Goal: Obtain resource: Download file/media

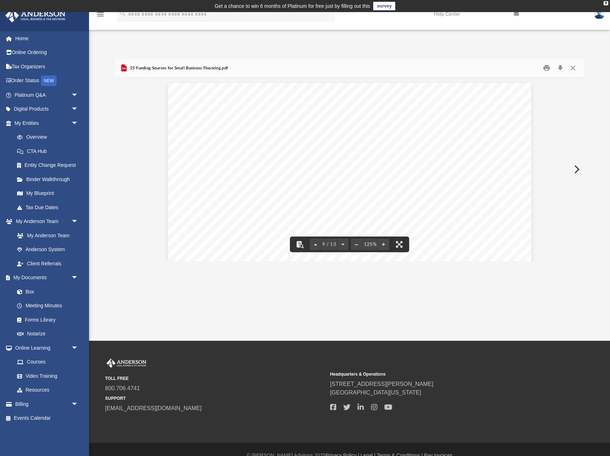
scroll to position [3974, 0]
click at [356, 176] on div "2. Lower Down Payment - SBA loans typically have down payments that are usually…" at bounding box center [349, 189] width 363 height 470
click at [384, 173] on div "2. Lower Down Payment - SBA loans typically have down payments that are usually…" at bounding box center [349, 189] width 363 height 470
click at [426, 159] on link "Page 13" at bounding box center [427, 157] width 25 height 8
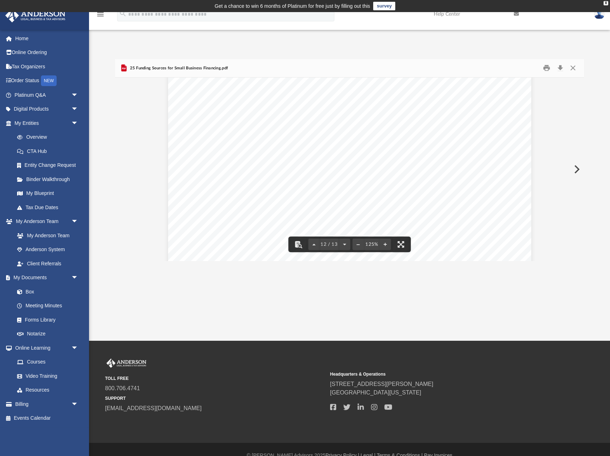
scroll to position [5313, 0]
click at [572, 68] on button "Close" at bounding box center [572, 68] width 13 height 11
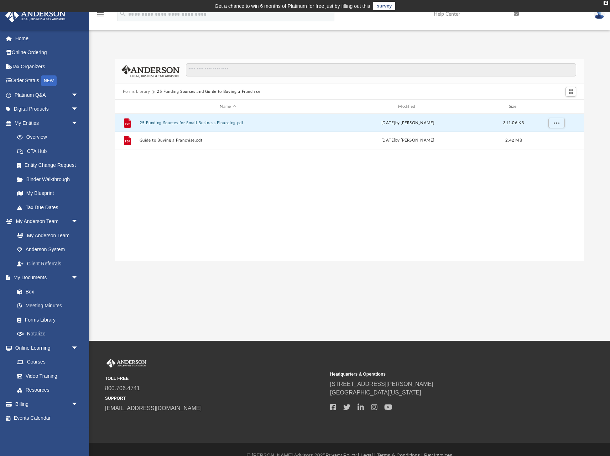
click at [138, 91] on button "Forms Library" at bounding box center [136, 92] width 27 height 6
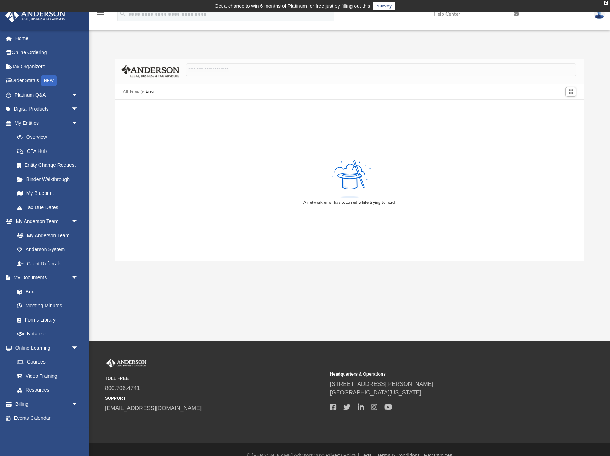
click at [130, 91] on button "All Files" at bounding box center [131, 92] width 16 height 6
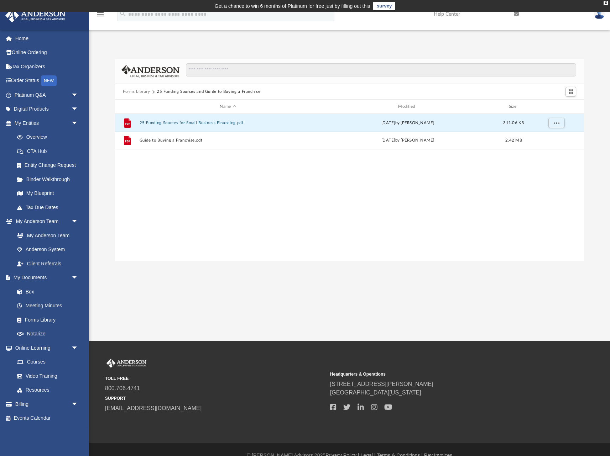
scroll to position [162, 469]
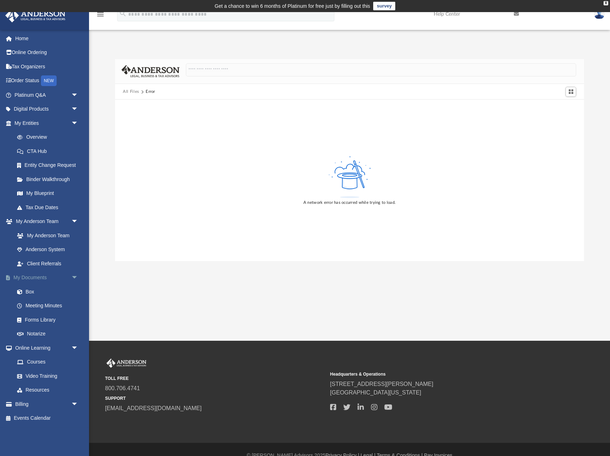
click at [29, 276] on link "My Documents arrow_drop_down" at bounding box center [47, 278] width 84 height 14
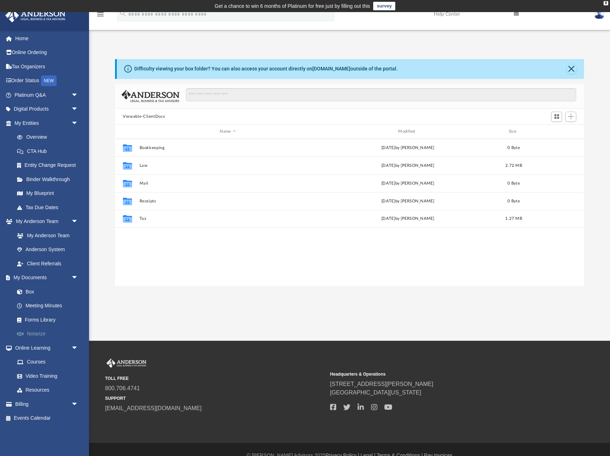
scroll to position [162, 469]
click at [31, 316] on link "Forms Library" at bounding box center [49, 320] width 79 height 14
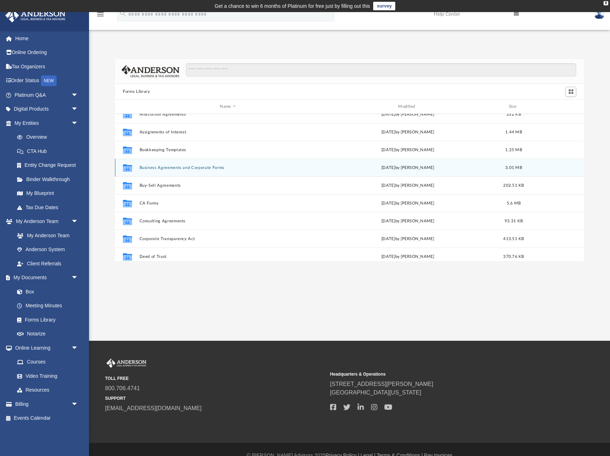
scroll to position [45, 0]
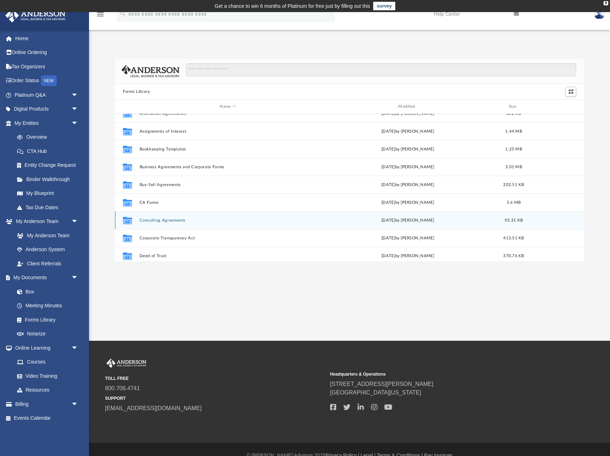
click at [188, 220] on button "Consulting Agreements" at bounding box center [228, 220] width 177 height 5
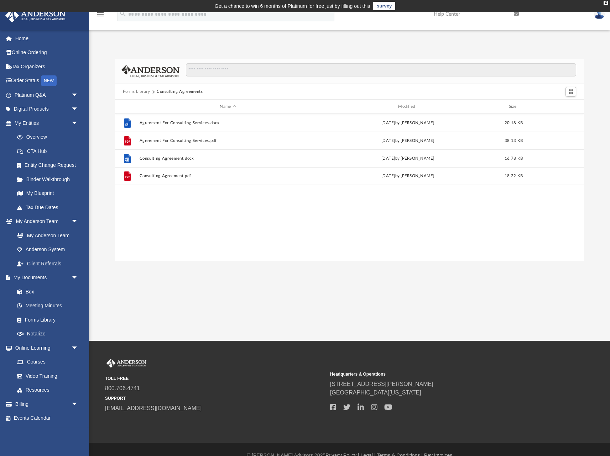
scroll to position [0, 0]
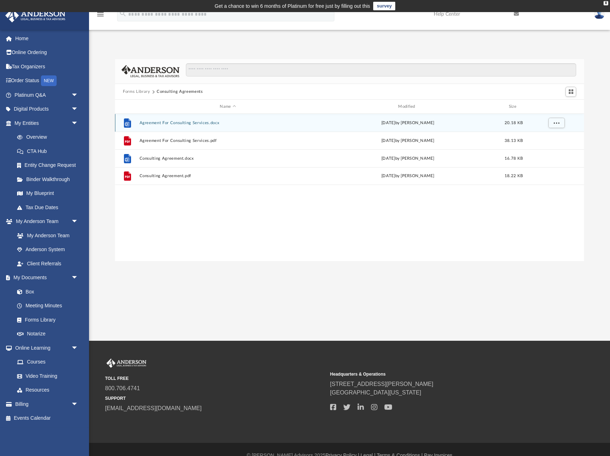
click at [172, 124] on button "Agreement For Consulting Services.docx" at bounding box center [228, 123] width 177 height 5
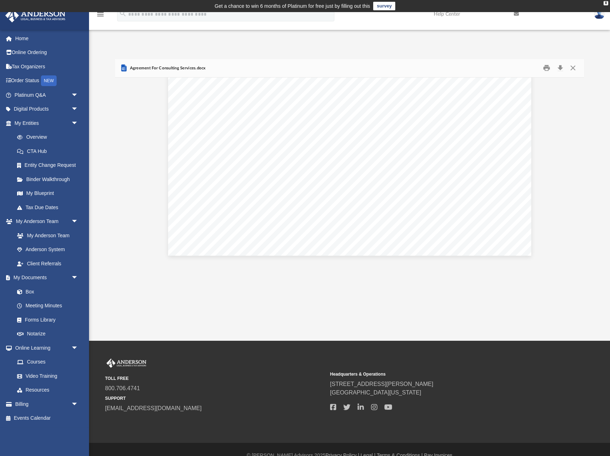
scroll to position [778, 0]
click at [558, 66] on button "Download" at bounding box center [560, 68] width 13 height 11
click at [572, 67] on button "Close" at bounding box center [572, 68] width 13 height 11
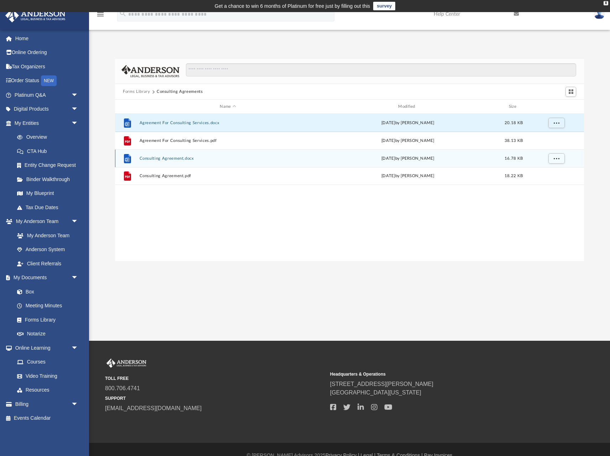
click at [174, 159] on button "Consulting Agreement.docx" at bounding box center [228, 158] width 177 height 5
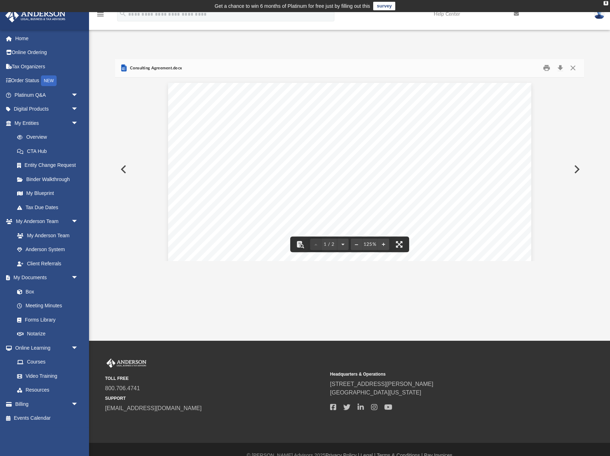
scroll to position [0, 0]
click at [560, 69] on button "Download" at bounding box center [560, 68] width 13 height 11
click at [573, 68] on button "Close" at bounding box center [572, 68] width 13 height 11
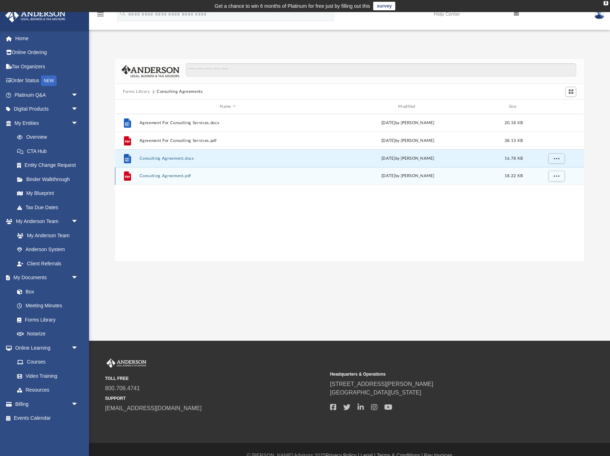
click at [178, 177] on button "Consulting Agreement.pdf" at bounding box center [228, 176] width 177 height 5
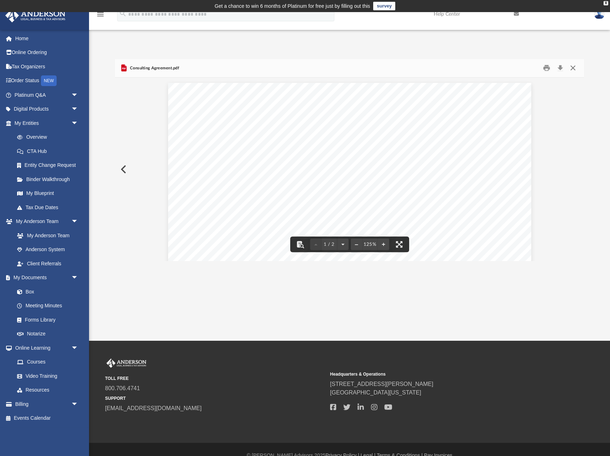
click at [574, 70] on button "Close" at bounding box center [572, 68] width 13 height 11
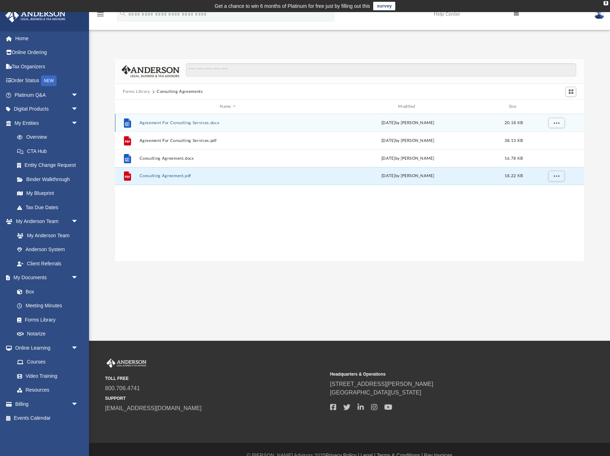
click at [172, 124] on button "Agreement For Consulting Services.docx" at bounding box center [228, 123] width 177 height 5
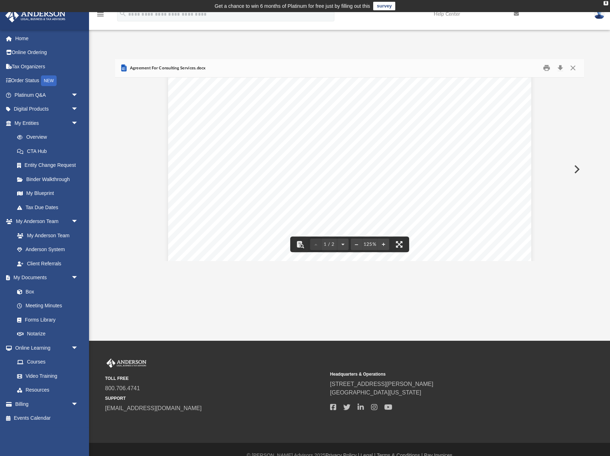
scroll to position [80, 0]
click at [237, 174] on div "- 1 - AGREEMENT FOR CONSULTING SERVICES This agreement is entered into by and b…" at bounding box center [349, 237] width 363 height 470
click at [576, 64] on button "Close" at bounding box center [572, 68] width 13 height 11
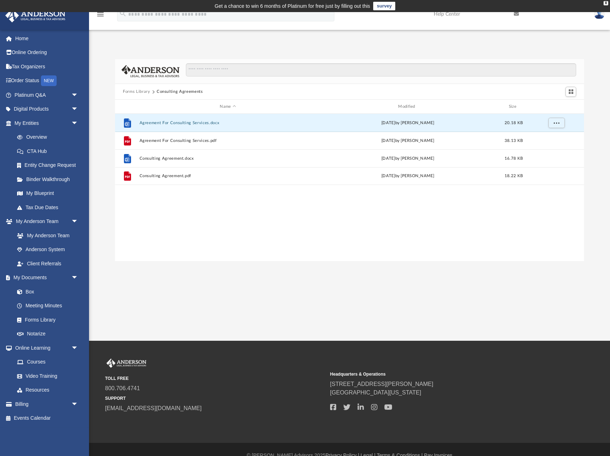
click at [137, 91] on button "Forms Library" at bounding box center [136, 92] width 27 height 6
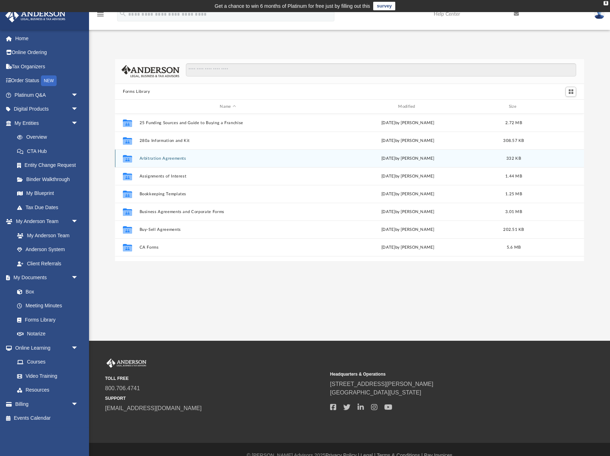
click at [156, 158] on button "Arbitration Agreements" at bounding box center [228, 158] width 177 height 5
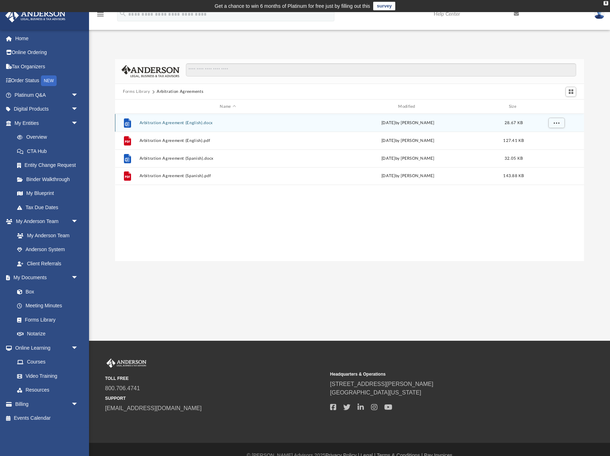
click at [164, 123] on button "Arbitration Agreement (English).docx" at bounding box center [228, 123] width 177 height 5
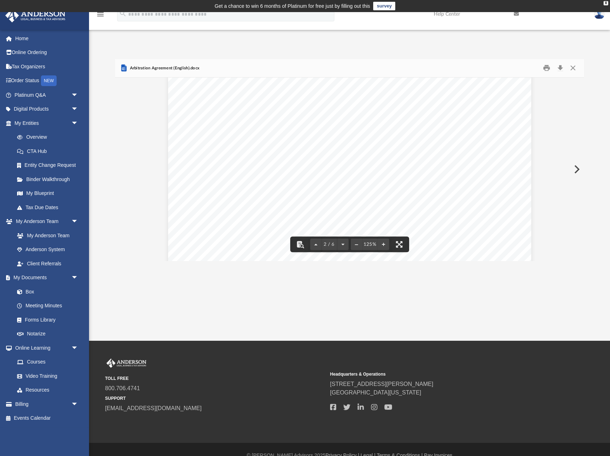
scroll to position [579, 0]
click at [572, 68] on button "Close" at bounding box center [572, 68] width 13 height 11
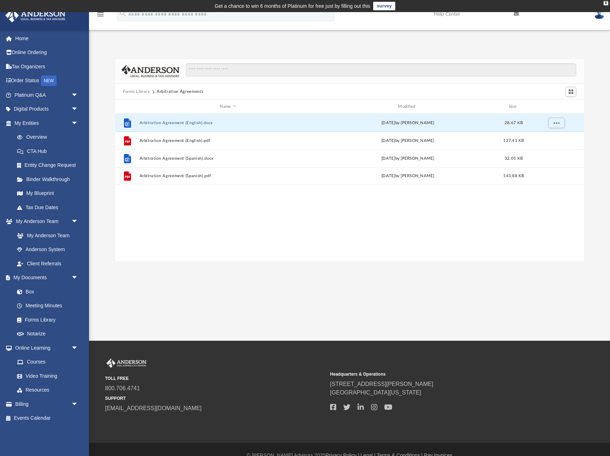
click at [136, 91] on button "Forms Library" at bounding box center [136, 92] width 27 height 6
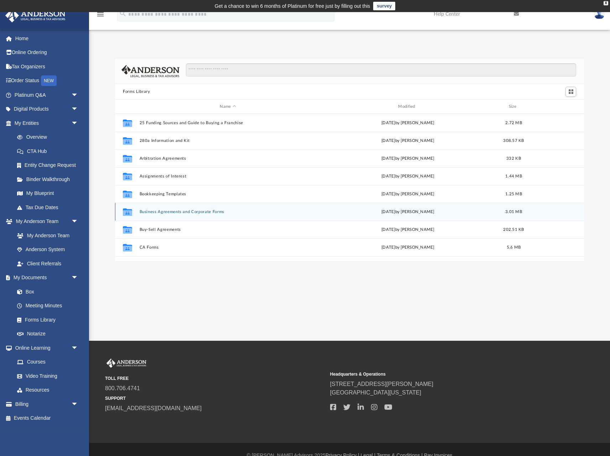
click at [193, 210] on button "Business Agreements and Corporate Forms" at bounding box center [228, 212] width 177 height 5
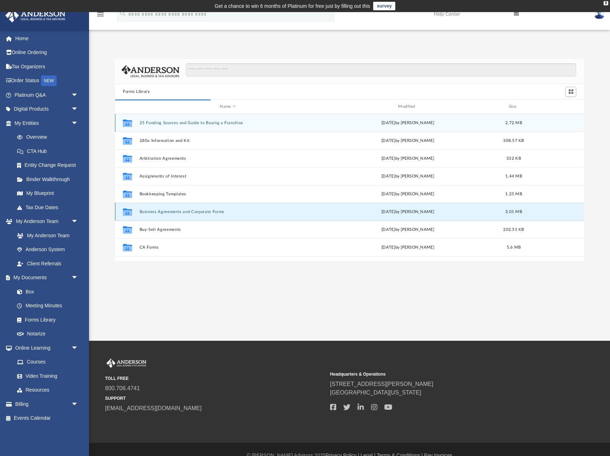
scroll to position [140, 469]
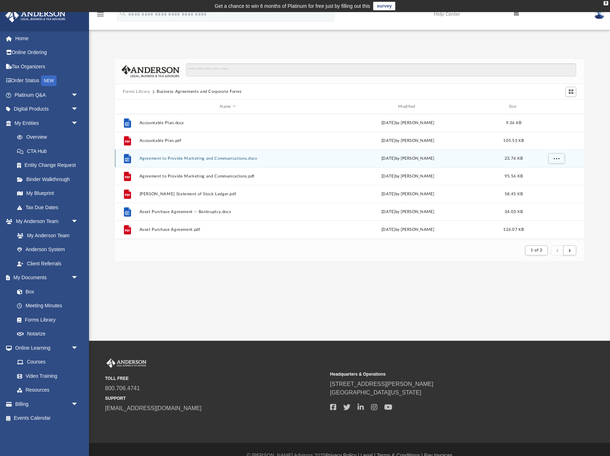
click at [158, 159] on button "Agreement to Provide Marketing and Communications.docx" at bounding box center [228, 158] width 177 height 5
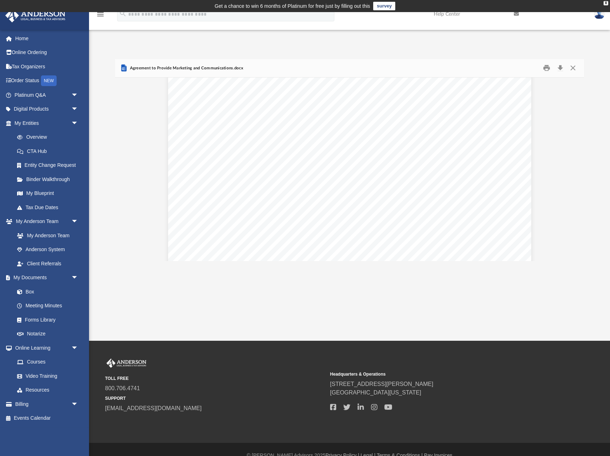
scroll to position [504, 0]
click at [560, 70] on button "Download" at bounding box center [560, 68] width 13 height 11
click at [571, 69] on button "Close" at bounding box center [572, 68] width 13 height 11
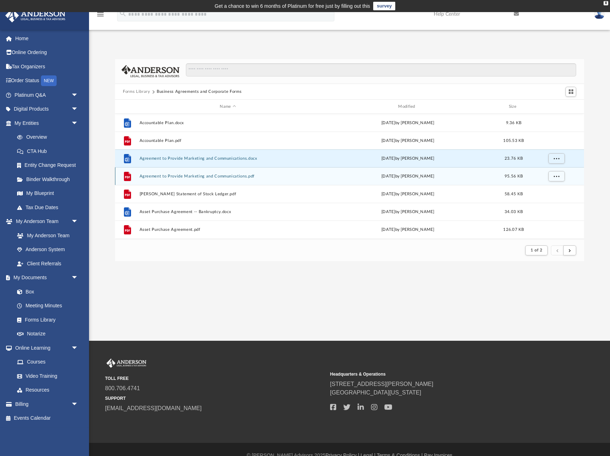
scroll to position [0, 0]
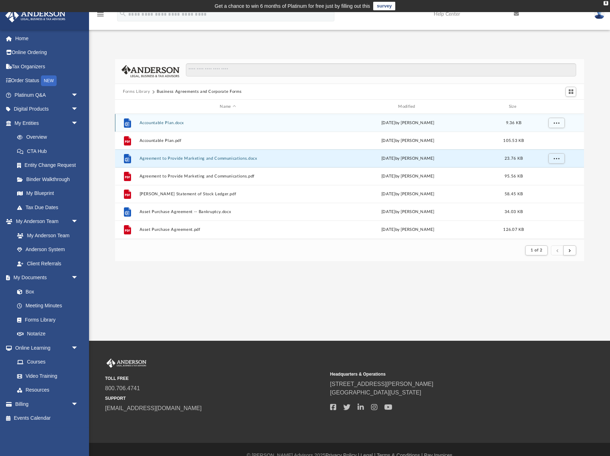
click at [154, 126] on div "File Accountable Plan.docx [DATE] by [PERSON_NAME] 9.36 KB" at bounding box center [349, 123] width 469 height 18
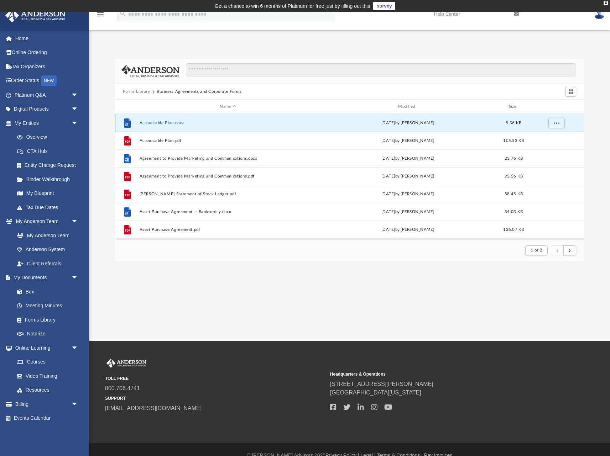
click at [155, 123] on button "Accountable Plan.docx" at bounding box center [228, 123] width 177 height 5
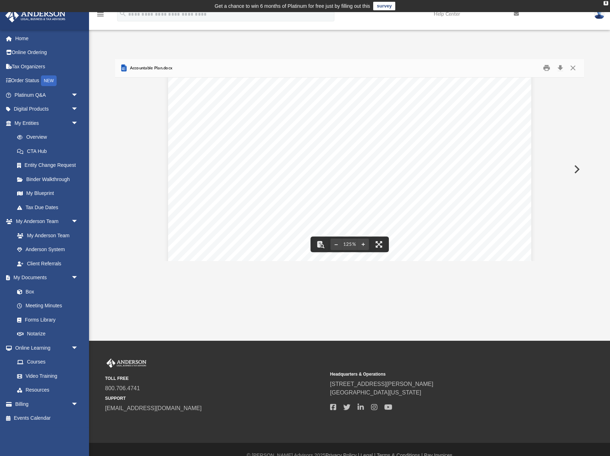
scroll to position [120, 0]
click at [573, 68] on button "Close" at bounding box center [572, 68] width 13 height 11
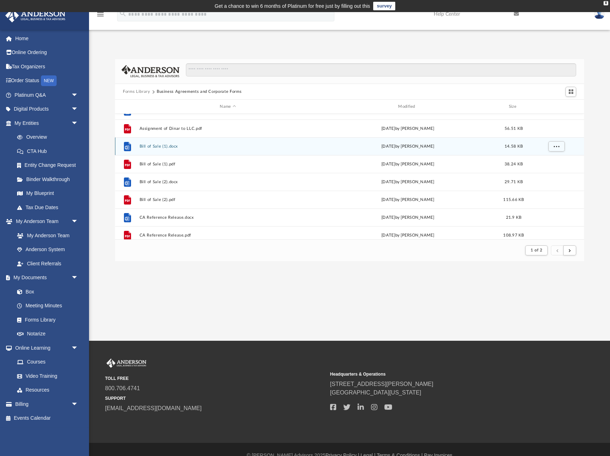
scroll to position [174, 0]
click at [145, 144] on button "Bill of Sale (1).docx" at bounding box center [228, 145] width 177 height 5
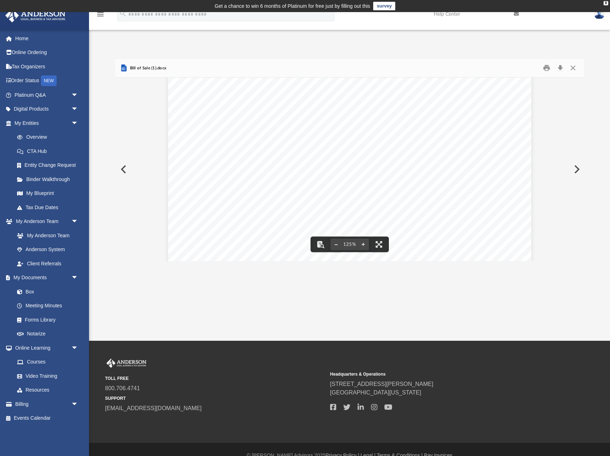
scroll to position [29, 0]
click at [574, 69] on button "Close" at bounding box center [572, 68] width 13 height 11
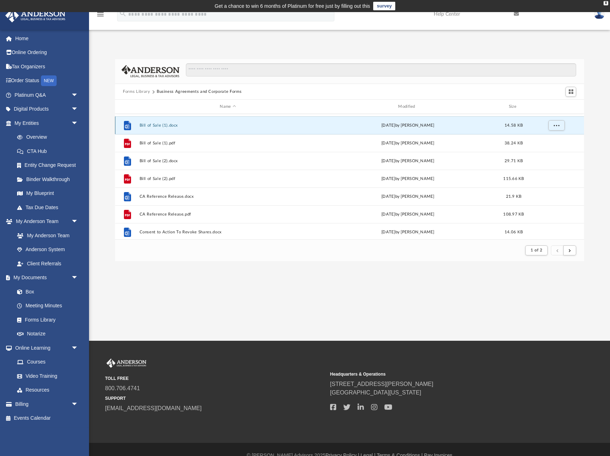
scroll to position [194, 0]
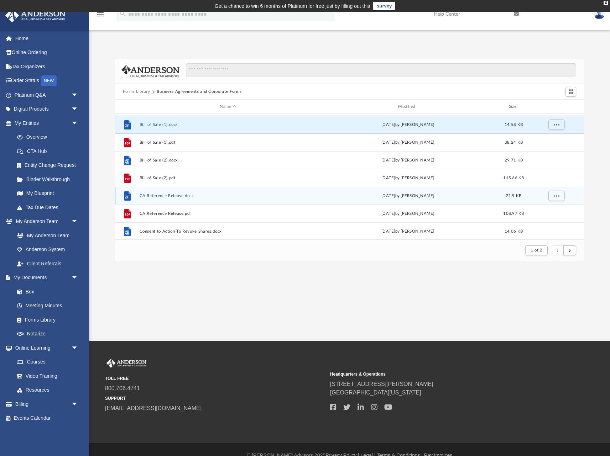
click at [157, 195] on button "CA Reference Release.docx" at bounding box center [228, 196] width 177 height 5
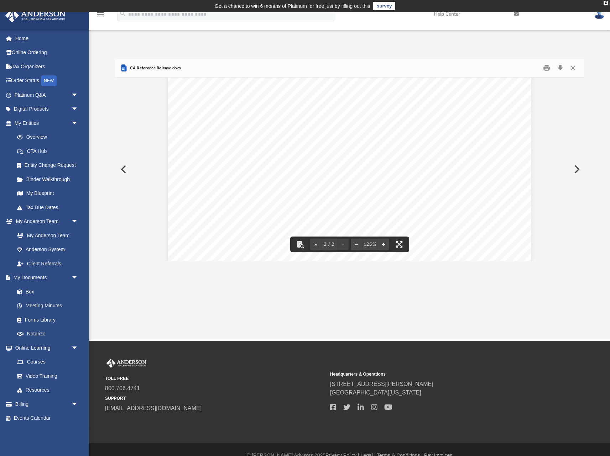
scroll to position [788, 0]
click at [574, 66] on button "Close" at bounding box center [572, 68] width 13 height 11
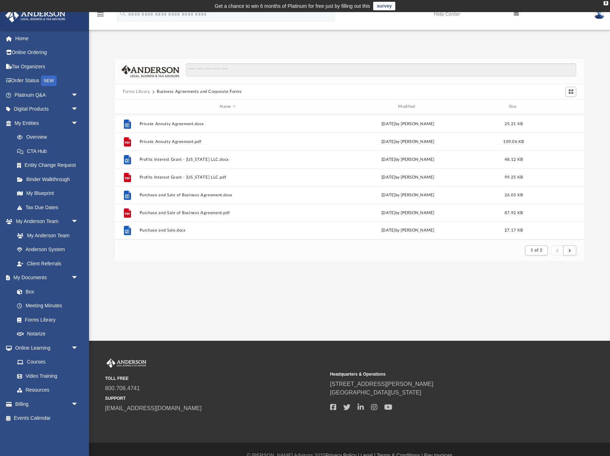
scroll to position [764, 0]
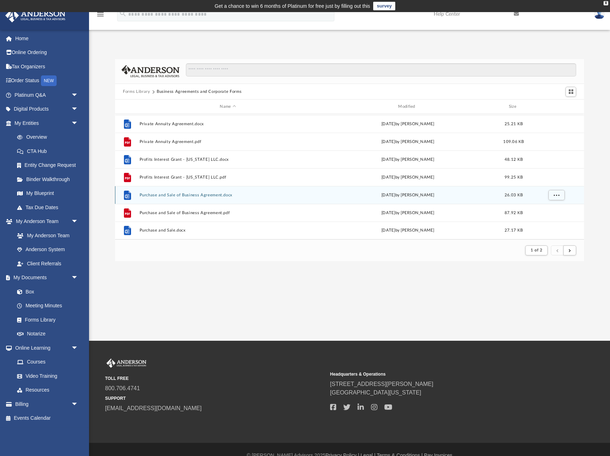
click at [189, 194] on button "Purchase and Sale of Business Agreement.docx" at bounding box center [228, 195] width 177 height 5
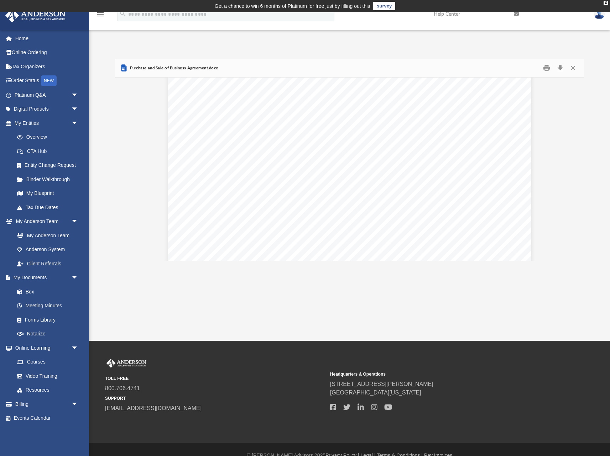
scroll to position [18, 0]
click at [574, 68] on button "Close" at bounding box center [572, 68] width 13 height 11
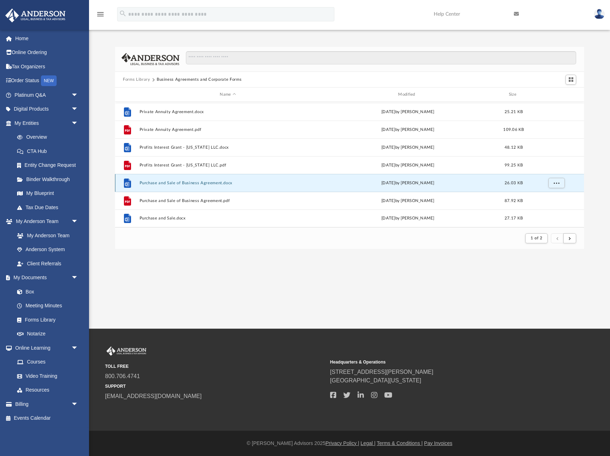
scroll to position [12, 0]
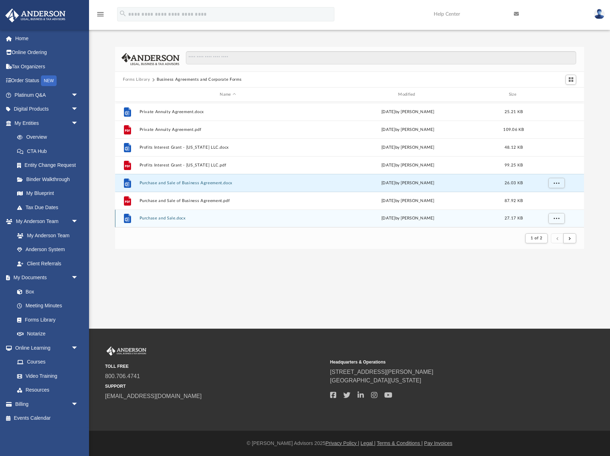
click at [162, 218] on button "Purchase and Sale.docx" at bounding box center [228, 218] width 177 height 5
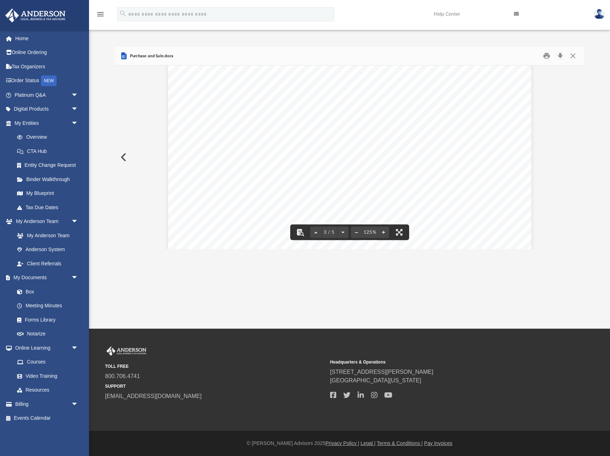
scroll to position [1044, 0]
click at [572, 56] on button "Close" at bounding box center [572, 56] width 13 height 11
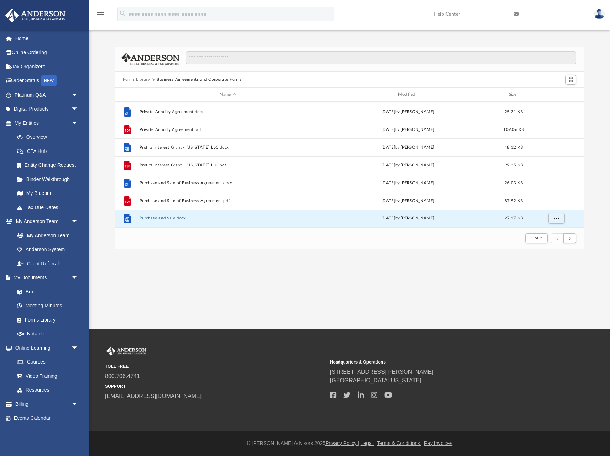
click at [128, 78] on button "Forms Library" at bounding box center [136, 80] width 27 height 6
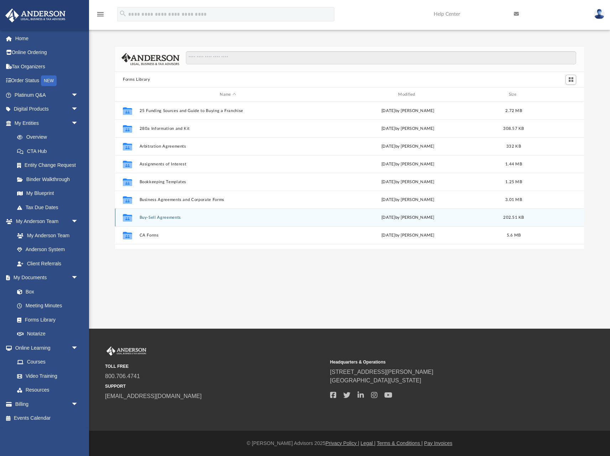
click at [167, 219] on button "Buy-Sell Agreements" at bounding box center [228, 217] width 177 height 5
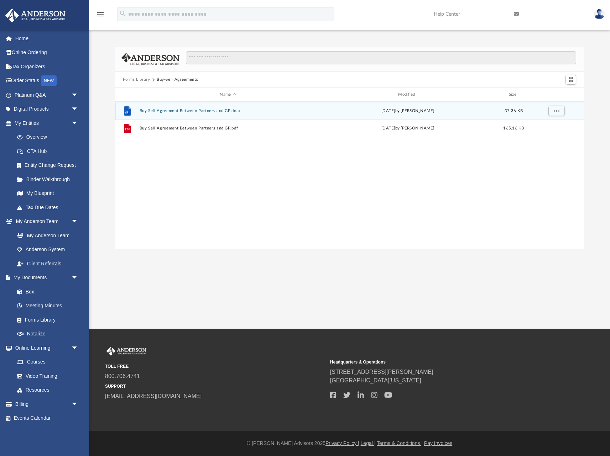
click at [170, 111] on button "Buy Sell Agreement Between Partners and GP.docx" at bounding box center [228, 111] width 177 height 5
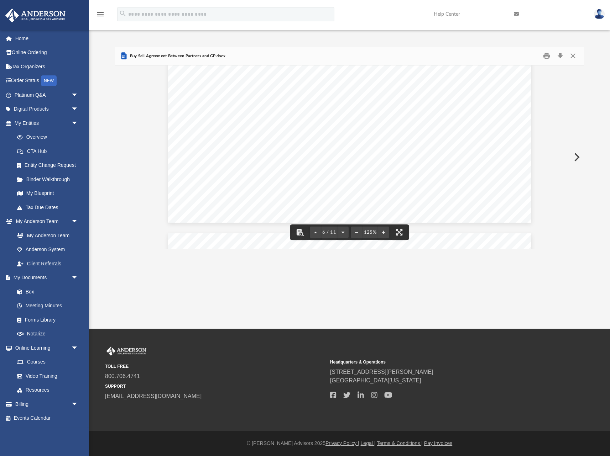
scroll to position [2726, 0]
click at [574, 55] on button "Close" at bounding box center [572, 56] width 13 height 11
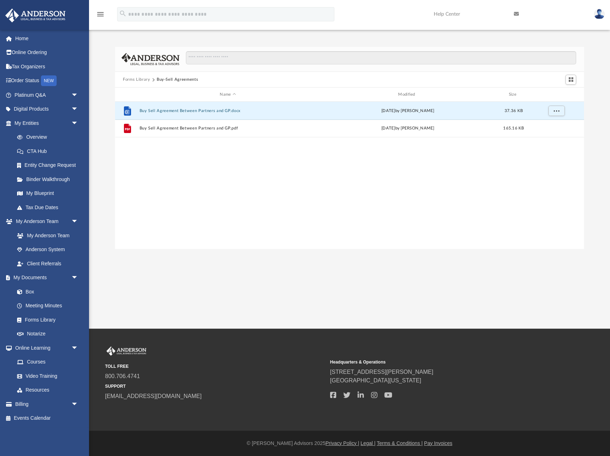
click at [136, 80] on button "Forms Library" at bounding box center [136, 80] width 27 height 6
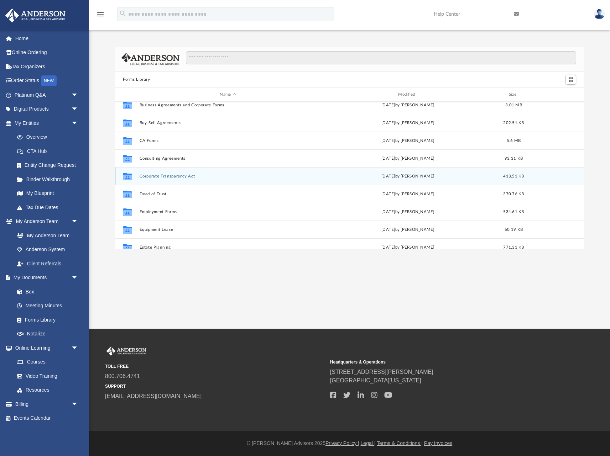
scroll to position [100, 0]
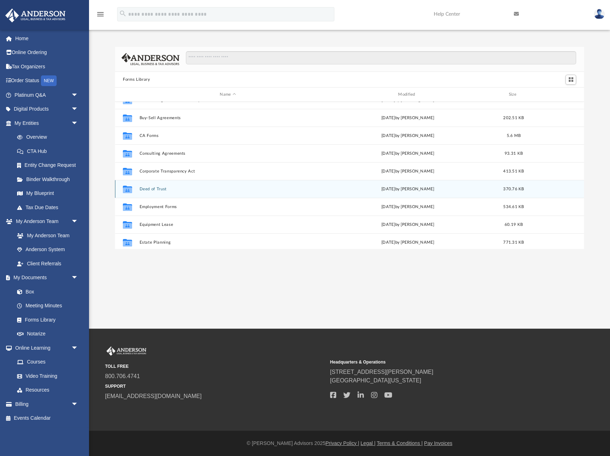
click at [155, 189] on button "Deed of Trust" at bounding box center [228, 189] width 177 height 5
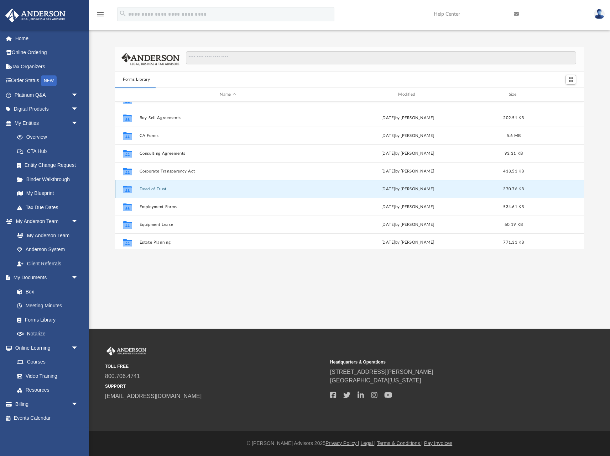
scroll to position [0, 0]
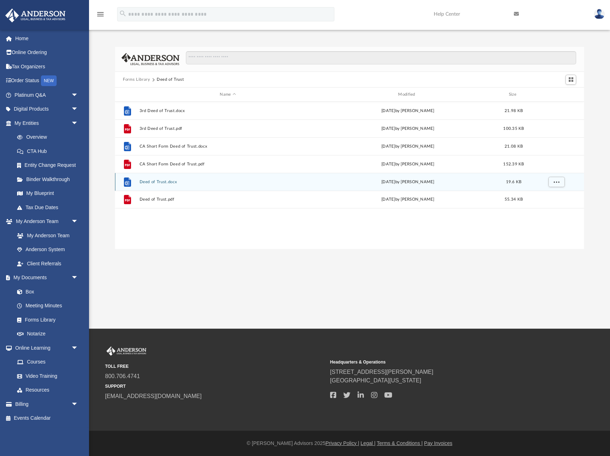
click at [157, 183] on button "Deed of Trust.docx" at bounding box center [228, 182] width 177 height 5
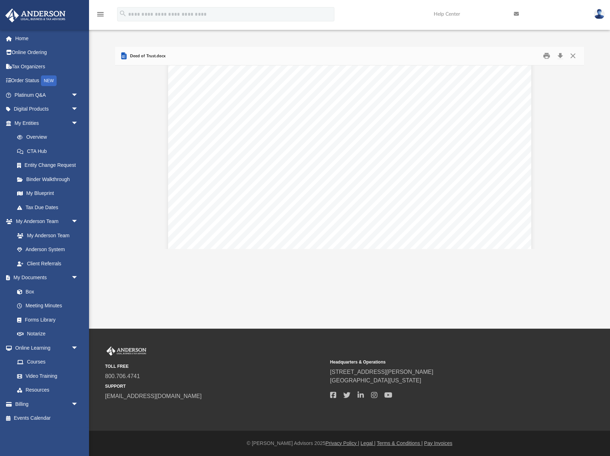
scroll to position [2510, 0]
click at [560, 58] on button "Download" at bounding box center [560, 56] width 13 height 11
click at [571, 57] on button "Close" at bounding box center [572, 56] width 13 height 11
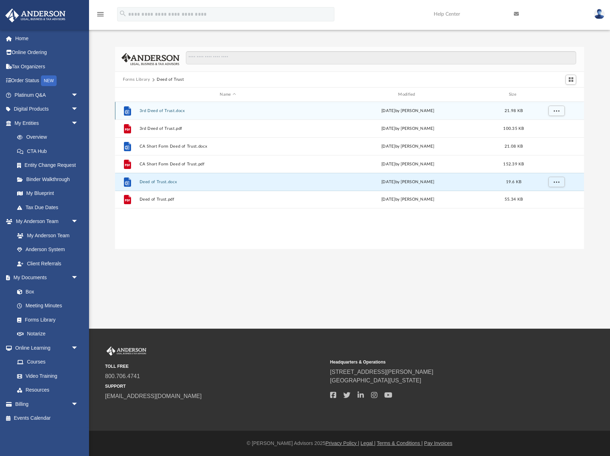
click at [159, 111] on button "3rd Deed of Trust.docx" at bounding box center [228, 111] width 177 height 5
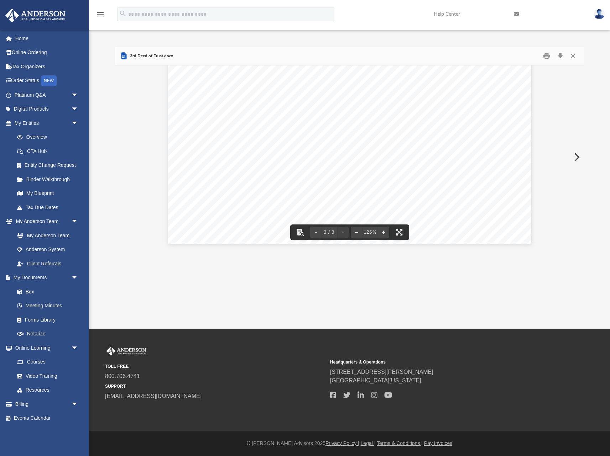
scroll to position [1258, 0]
click at [559, 55] on button "Download" at bounding box center [560, 56] width 13 height 11
click at [573, 55] on button "Close" at bounding box center [572, 56] width 13 height 11
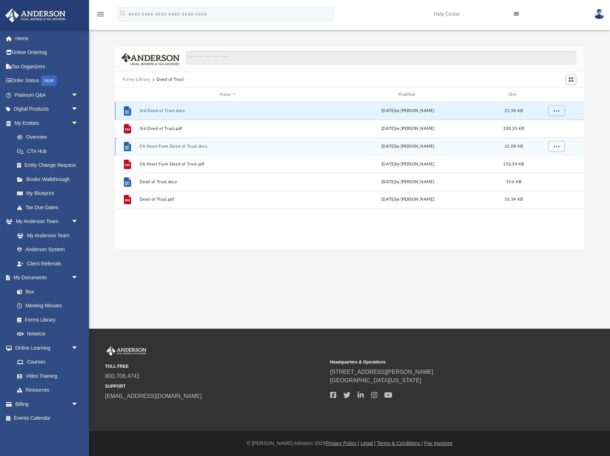
scroll to position [0, 0]
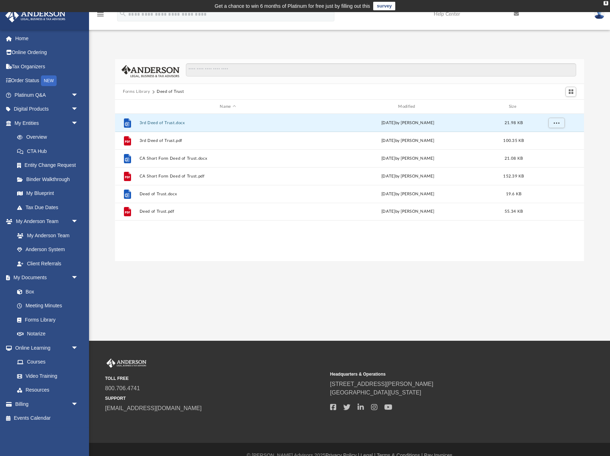
click at [135, 91] on button "Forms Library" at bounding box center [136, 92] width 27 height 6
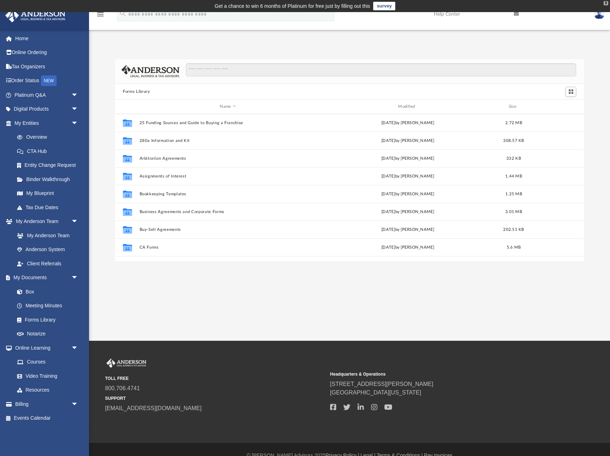
click at [605, 5] on div "X" at bounding box center [605, 3] width 5 height 4
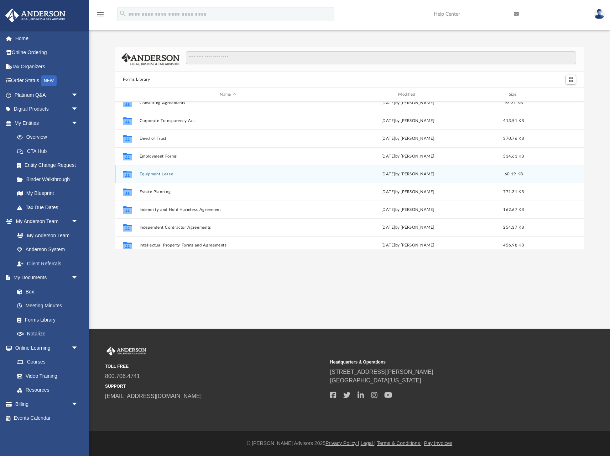
scroll to position [152, 0]
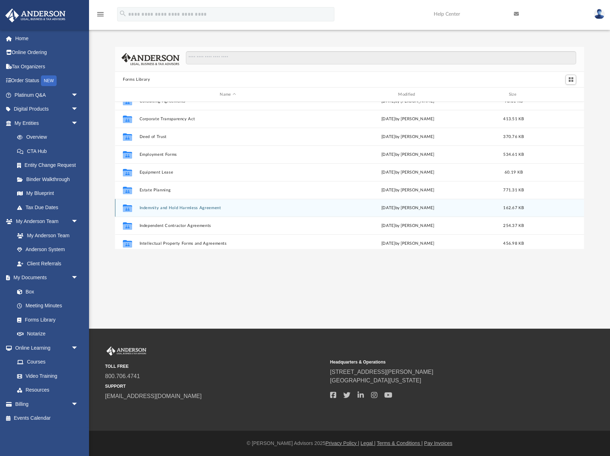
click at [178, 207] on button "Indemnity and Hold Harmless Agreement" at bounding box center [228, 208] width 177 height 5
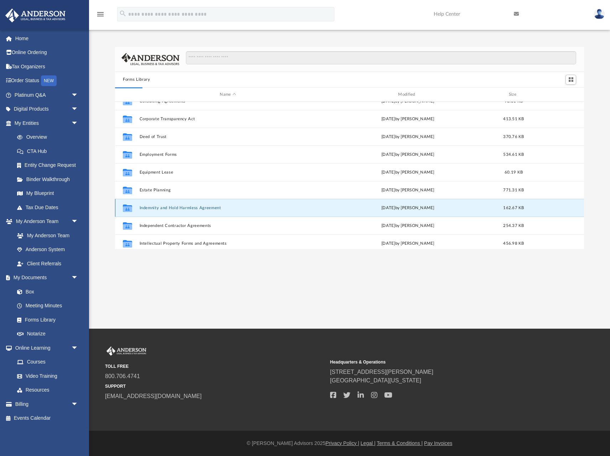
scroll to position [0, 0]
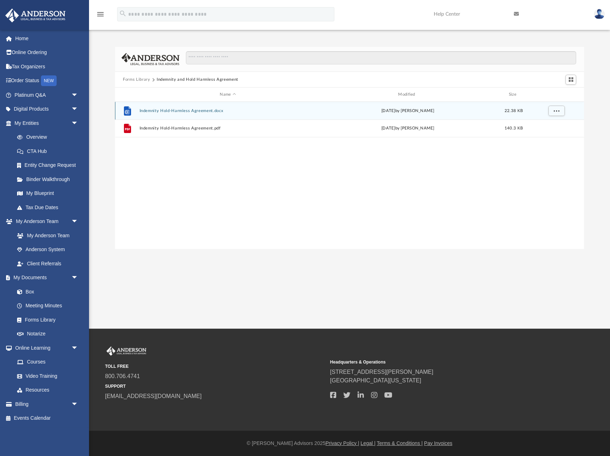
click at [178, 110] on button "Indemnity Hold-Harmless Agreement.docx" at bounding box center [228, 111] width 177 height 5
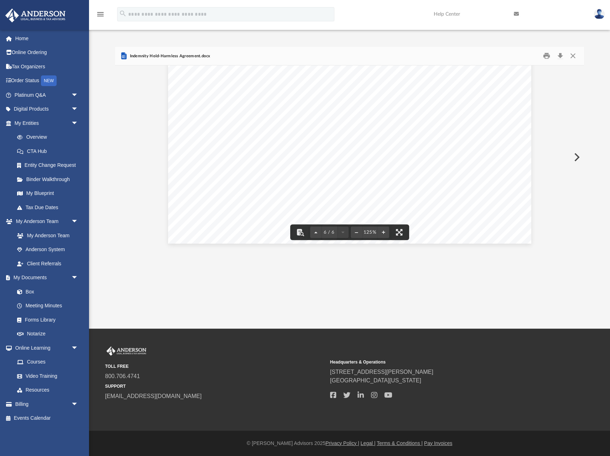
scroll to position [2700, 0]
click at [573, 57] on button "Close" at bounding box center [572, 56] width 13 height 11
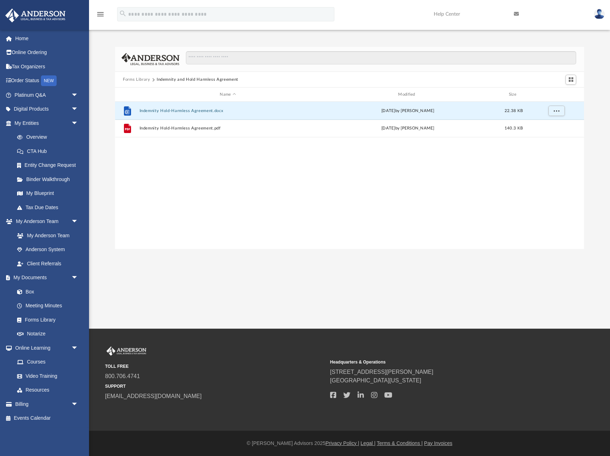
click at [142, 80] on button "Forms Library" at bounding box center [136, 80] width 27 height 6
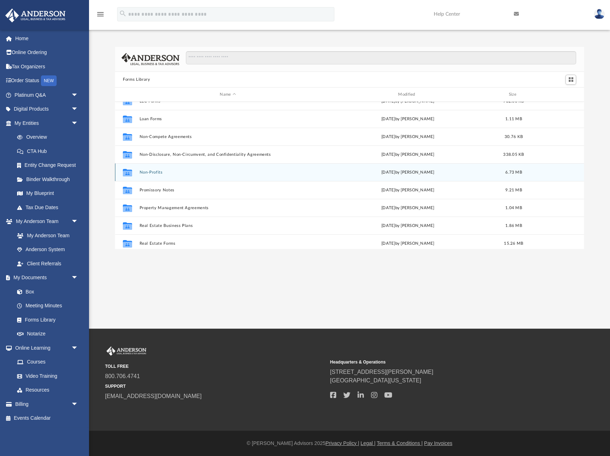
scroll to position [348, 0]
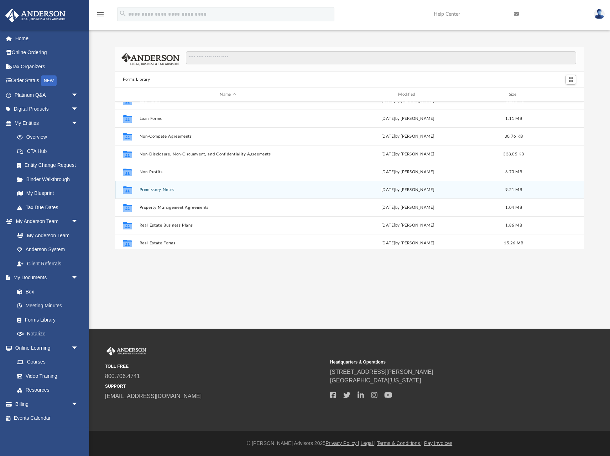
click at [167, 188] on button "Promissory Notes" at bounding box center [228, 190] width 177 height 5
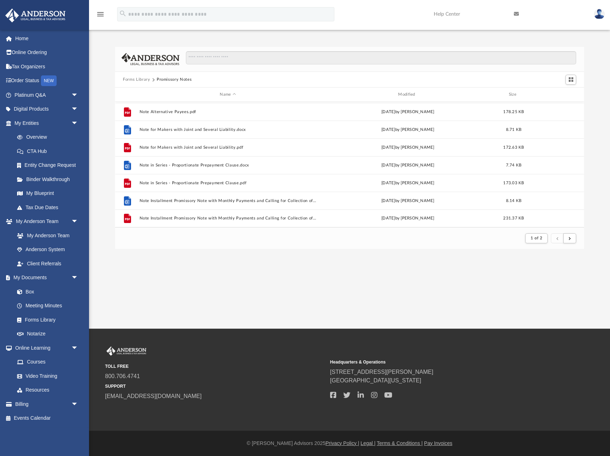
scroll to position [764, 0]
click at [571, 238] on button "submit" at bounding box center [569, 239] width 13 height 10
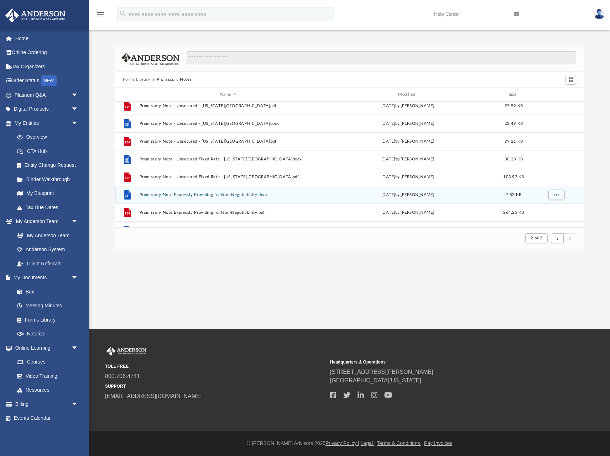
scroll to position [238, 0]
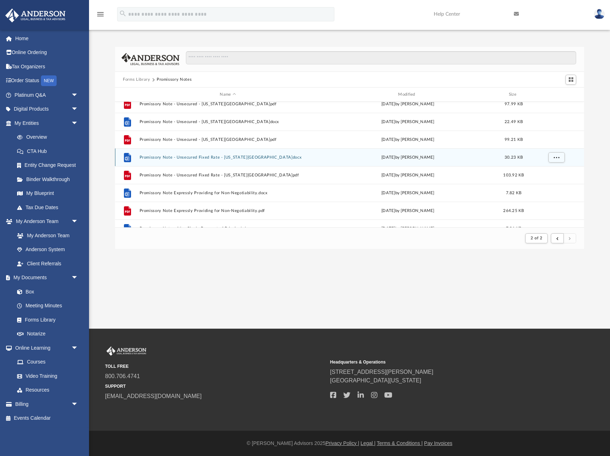
click at [166, 157] on button "Promissory Note - Unsecured Fixed Rate - [US_STATE][GEOGRAPHIC_DATA]docx" at bounding box center [228, 157] width 177 height 5
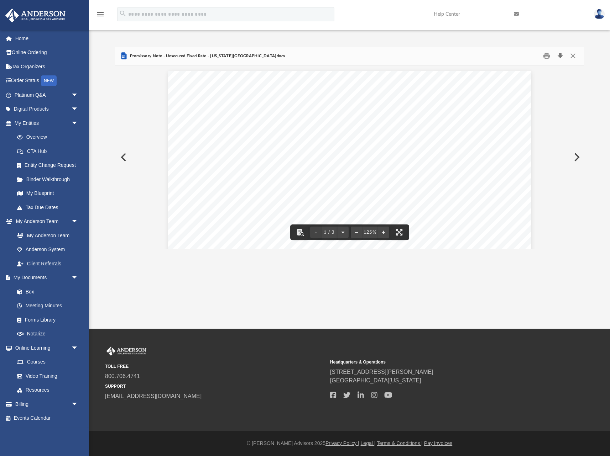
click at [556, 56] on button "Download" at bounding box center [560, 56] width 13 height 11
click at [571, 57] on button "Close" at bounding box center [572, 56] width 13 height 11
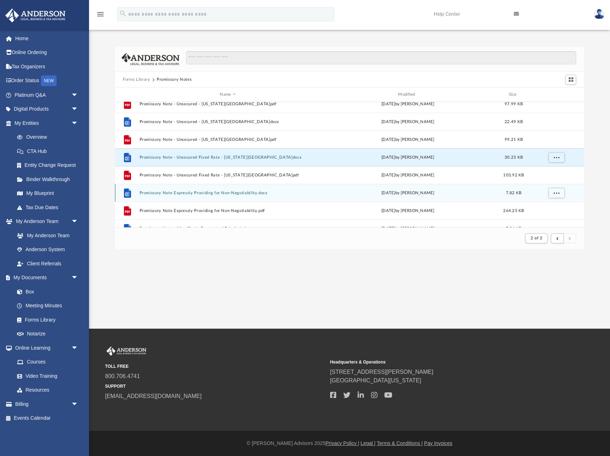
click at [226, 193] on button "Promissory Note Expressly Providing for Non-Negotiability.docx" at bounding box center [228, 193] width 177 height 5
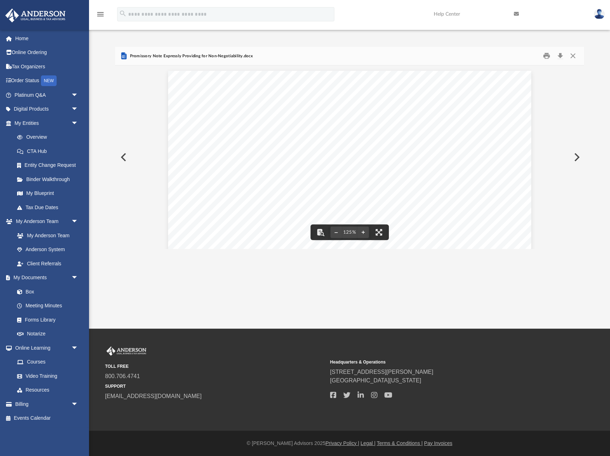
scroll to position [0, 0]
click at [575, 57] on button "Close" at bounding box center [572, 56] width 13 height 11
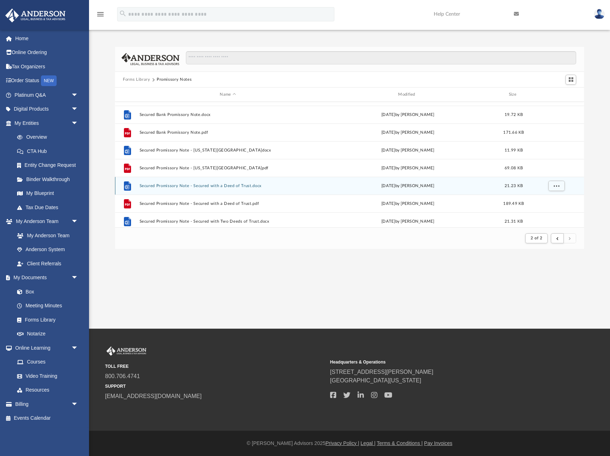
scroll to position [420, 0]
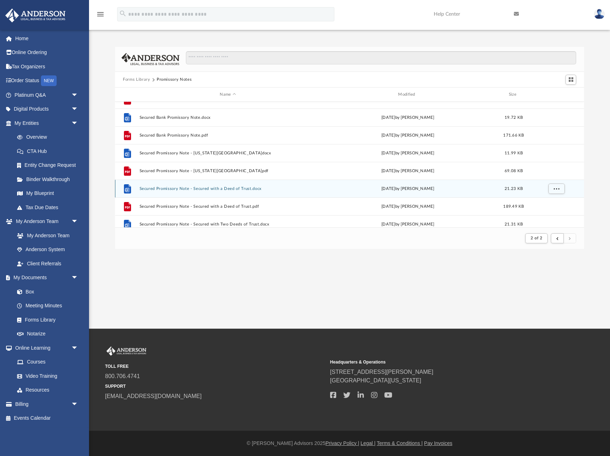
click at [168, 185] on div "File Promissory Note with Collateral Agreement Covering Shares of Corporate Sto…" at bounding box center [349, 165] width 469 height 126
click at [180, 192] on button "Secured Promissory Note - Secured with a Deed of Trust.docx" at bounding box center [228, 189] width 177 height 5
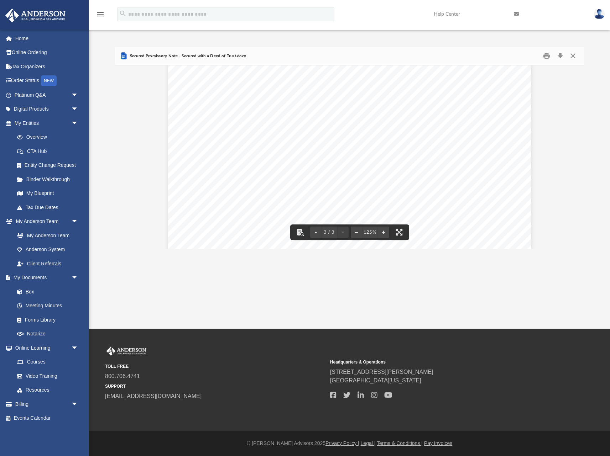
scroll to position [1141, 0]
click at [559, 59] on button "Download" at bounding box center [560, 56] width 13 height 11
click at [575, 55] on button "Close" at bounding box center [572, 56] width 13 height 11
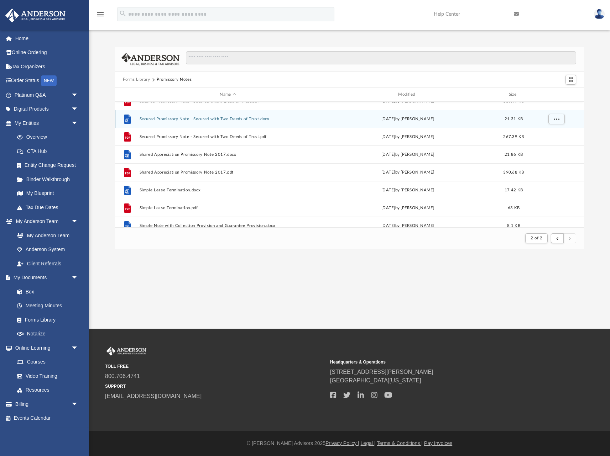
scroll to position [528, 0]
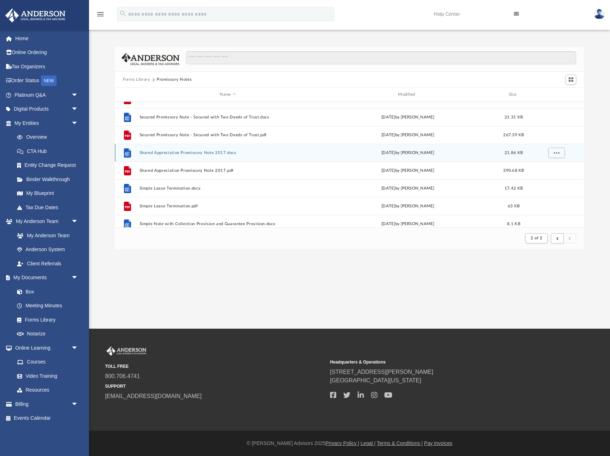
click at [202, 153] on button "Shared Appreciation Promissory Note 2017.docx" at bounding box center [228, 153] width 177 height 5
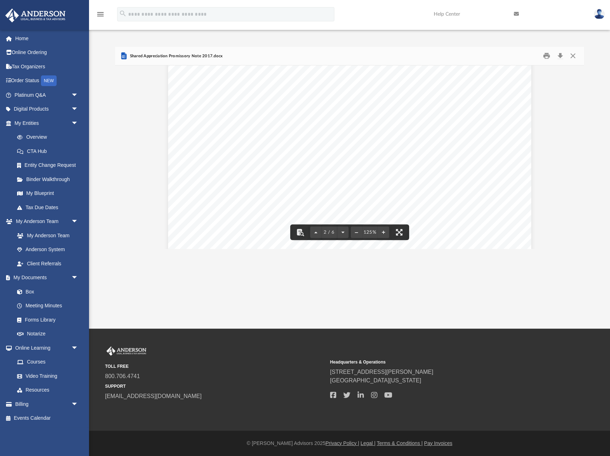
scroll to position [538, 0]
click at [571, 54] on button "Close" at bounding box center [572, 56] width 13 height 11
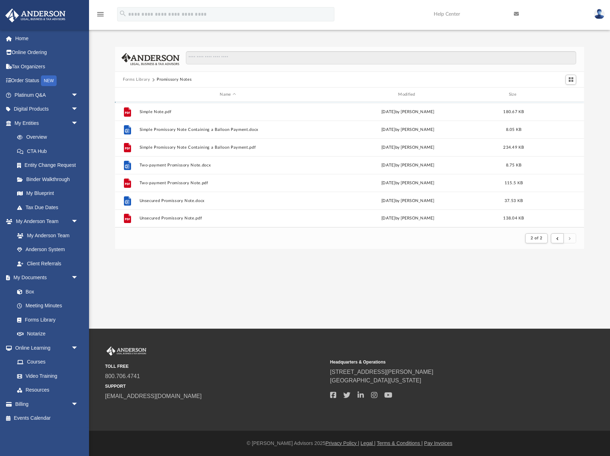
scroll to position [693, 0]
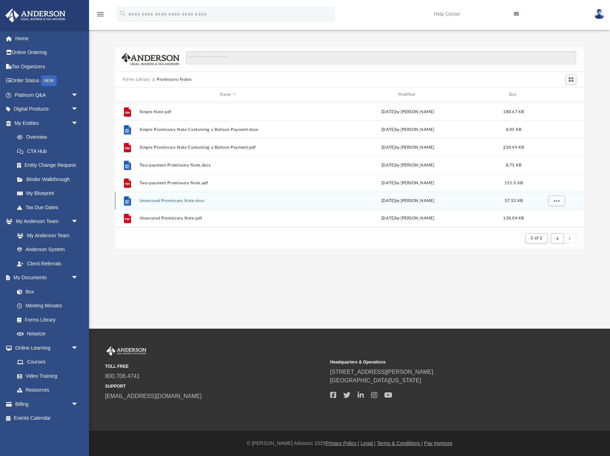
click at [176, 201] on button "Unsecured Promissory Note.docx" at bounding box center [228, 201] width 177 height 5
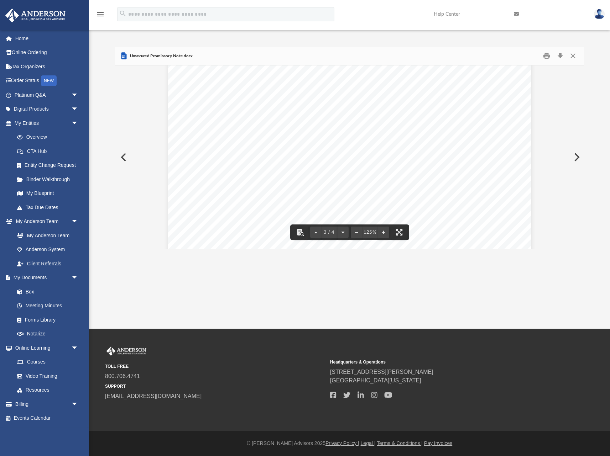
scroll to position [1053, 0]
click at [562, 55] on button "Download" at bounding box center [560, 56] width 13 height 11
click at [572, 57] on button "Close" at bounding box center [572, 56] width 13 height 11
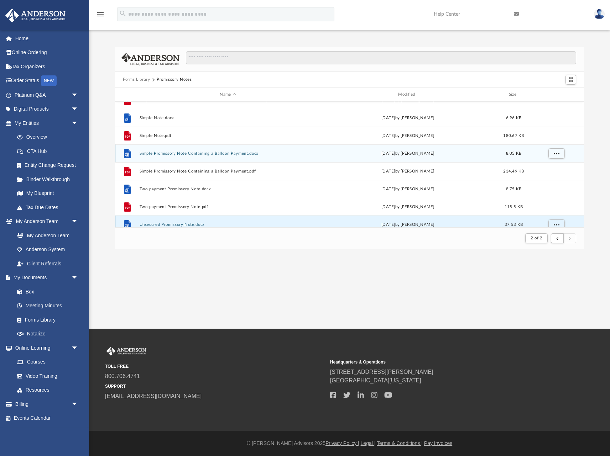
scroll to position [664, 0]
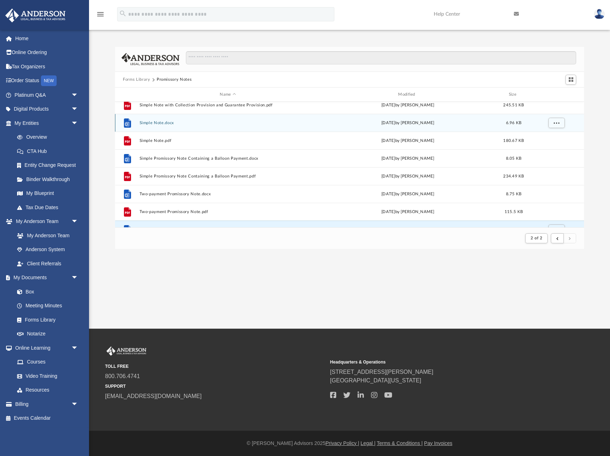
click at [155, 125] on button "Simple Note.docx" at bounding box center [228, 123] width 177 height 5
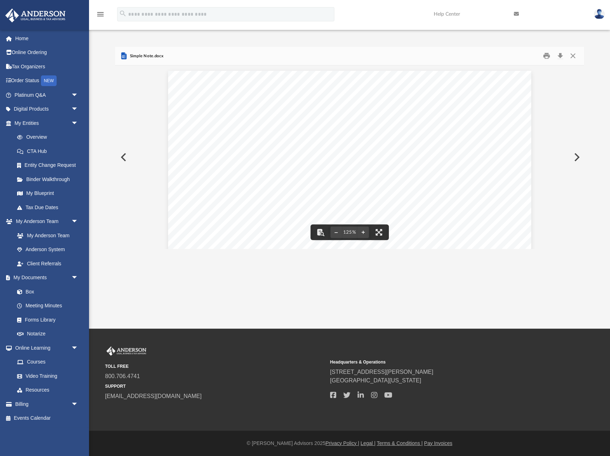
scroll to position [0, 0]
click at [576, 56] on button "Close" at bounding box center [572, 56] width 13 height 11
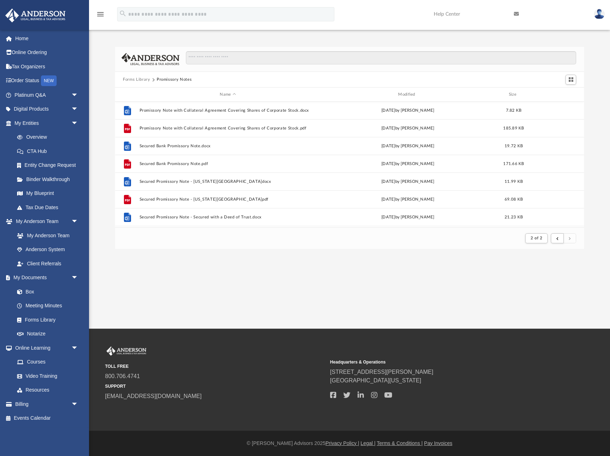
scroll to position [392, 0]
click at [135, 79] on button "Forms Library" at bounding box center [136, 80] width 27 height 6
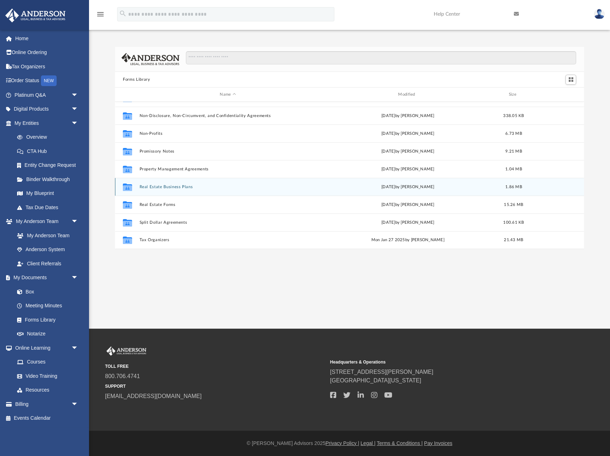
scroll to position [387, 0]
click at [178, 188] on button "Real Estate Business Plans" at bounding box center [228, 187] width 177 height 5
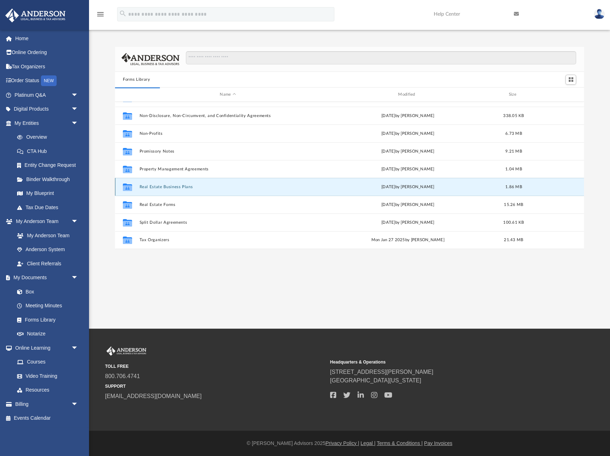
scroll to position [0, 0]
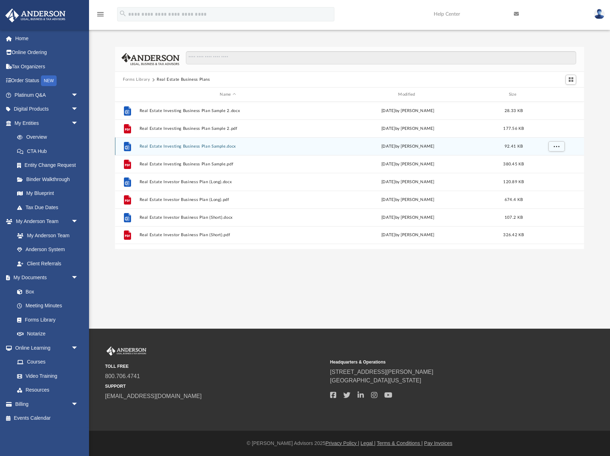
click at [182, 147] on button "Real Estate Investing Business Plan Sample.docx" at bounding box center [228, 146] width 177 height 5
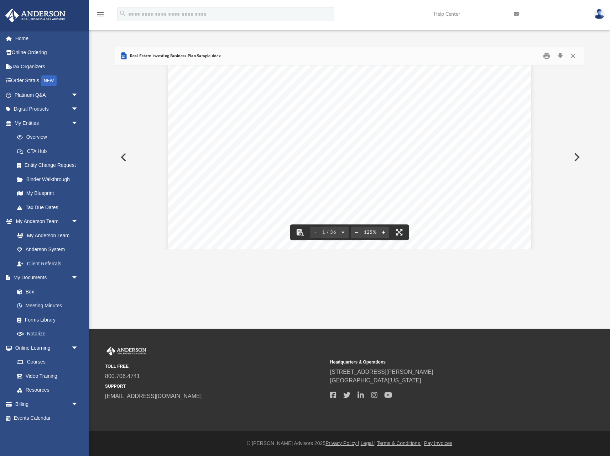
scroll to position [51, 0]
click at [562, 57] on button "Download" at bounding box center [560, 56] width 13 height 11
click at [572, 54] on button "Close" at bounding box center [572, 56] width 13 height 11
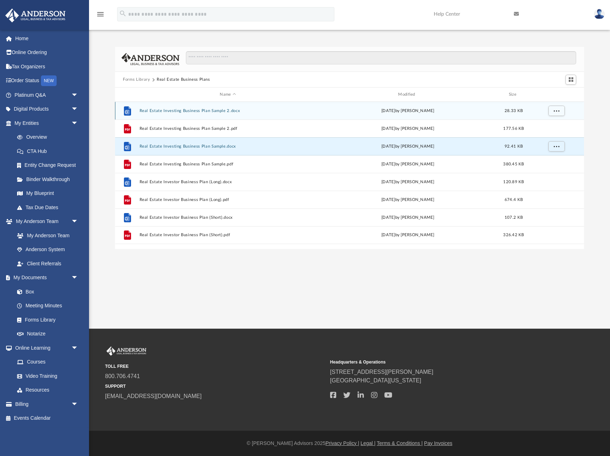
click at [214, 111] on button "Real Estate Investing Business Plan Sample 2.docx" at bounding box center [228, 111] width 177 height 5
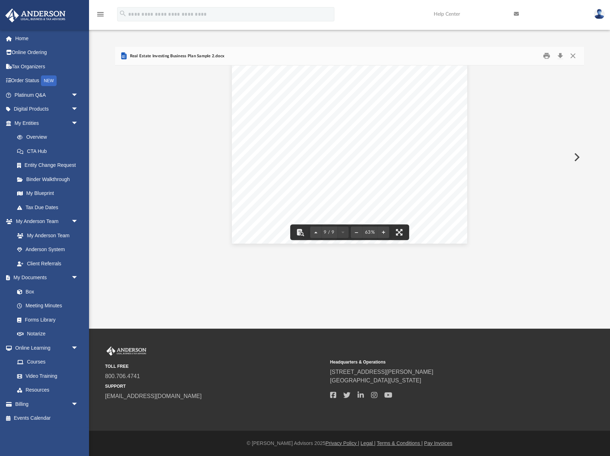
scroll to position [1550, 0]
click at [560, 55] on button "Download" at bounding box center [560, 56] width 13 height 11
click at [573, 57] on button "Close" at bounding box center [572, 56] width 13 height 11
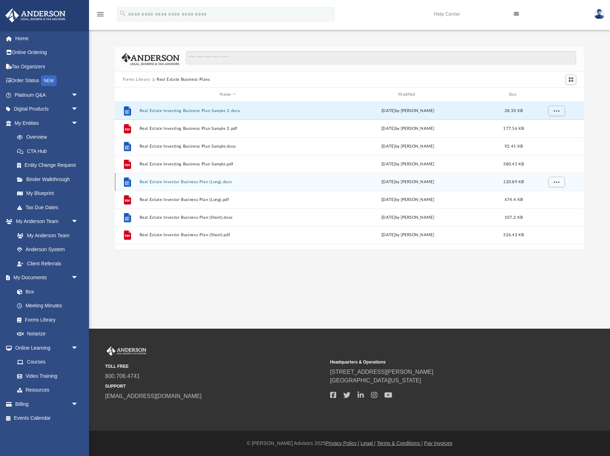
click at [188, 183] on button "Real Estate Investor Business Plan (Long).docx" at bounding box center [228, 182] width 177 height 5
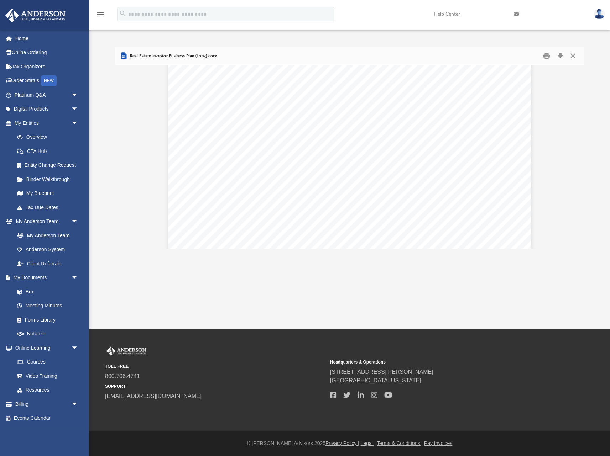
scroll to position [2173, 0]
click at [560, 57] on button "Download" at bounding box center [560, 56] width 13 height 11
click at [429, 145] on div "Real Estate Investing Sample Business Plan 4 properties that can be purchased f…" at bounding box center [348, 87] width 363 height 470
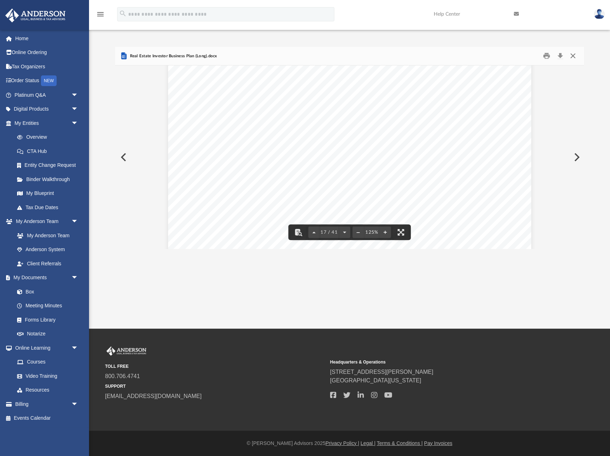
click at [573, 54] on button "Close" at bounding box center [572, 56] width 13 height 11
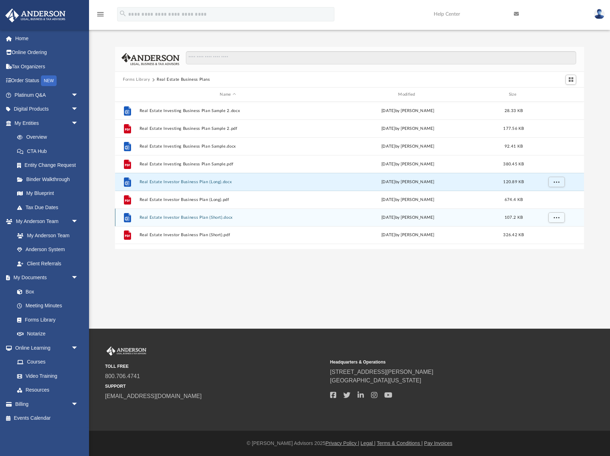
click at [173, 218] on button "Real Estate Investor Business Plan (Short).docx" at bounding box center [228, 217] width 177 height 5
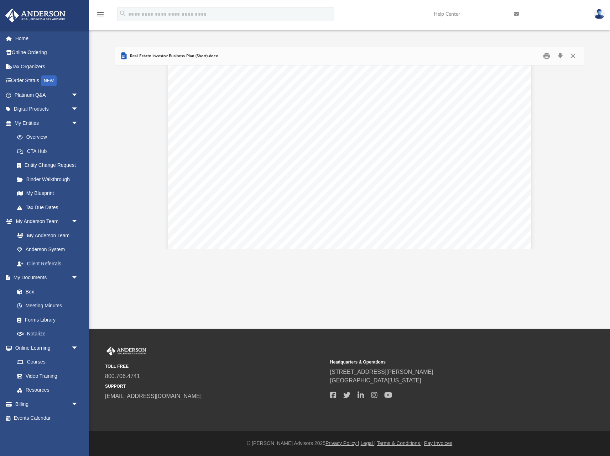
scroll to position [3532, 0]
click at [575, 56] on button "Close" at bounding box center [572, 56] width 13 height 11
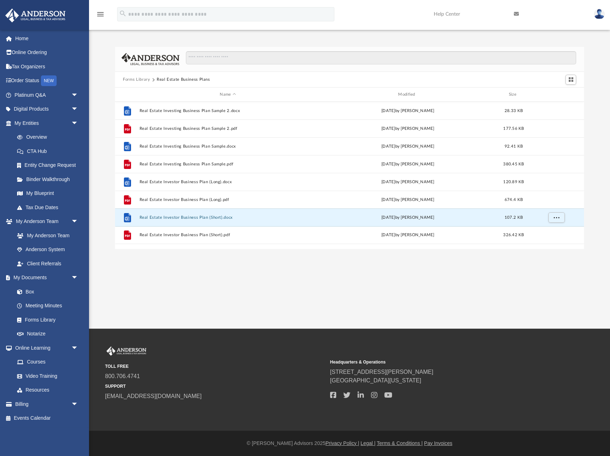
click at [143, 80] on button "Forms Library" at bounding box center [136, 80] width 27 height 6
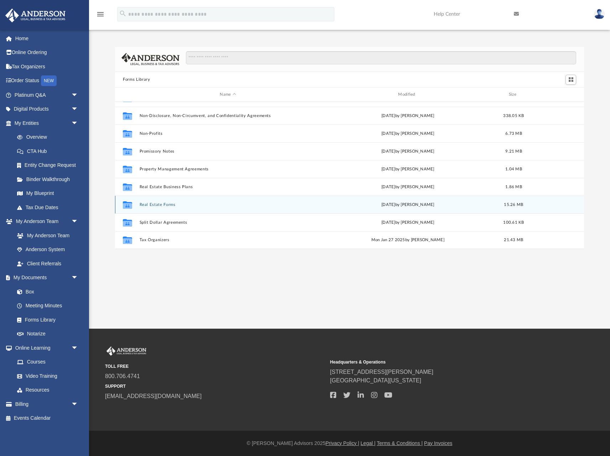
scroll to position [387, 0]
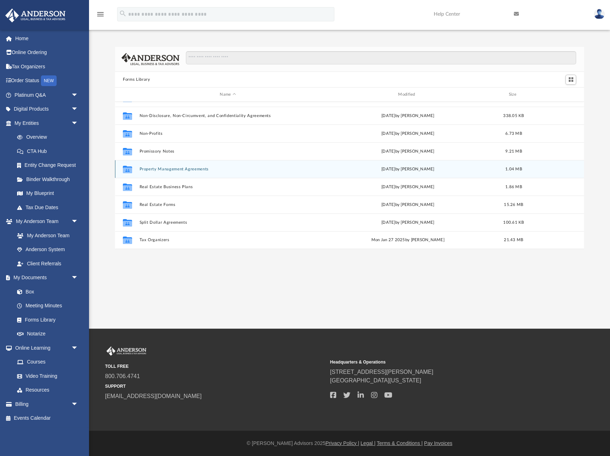
click at [163, 168] on button "Property Management Agreements" at bounding box center [228, 169] width 177 height 5
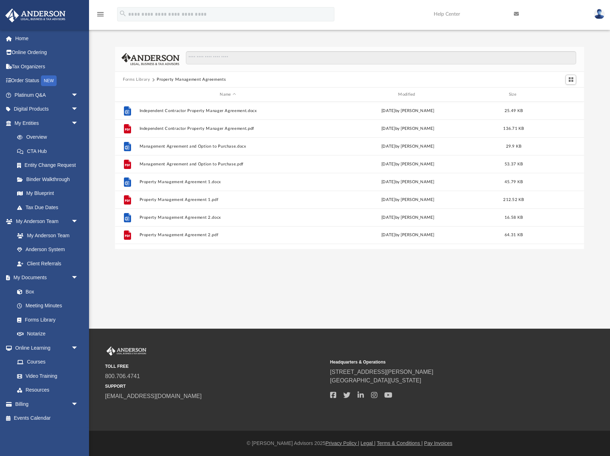
scroll to position [0, 0]
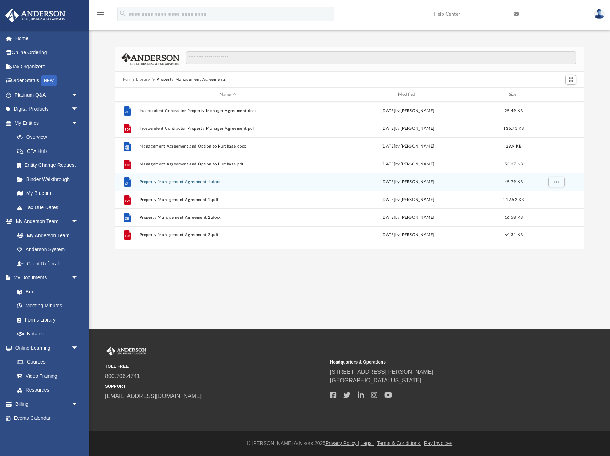
click at [164, 185] on div "File Property Management Agreement 1.docx Tue Oct 10 2023 by Mary Acree 45.79 KB" at bounding box center [349, 182] width 469 height 18
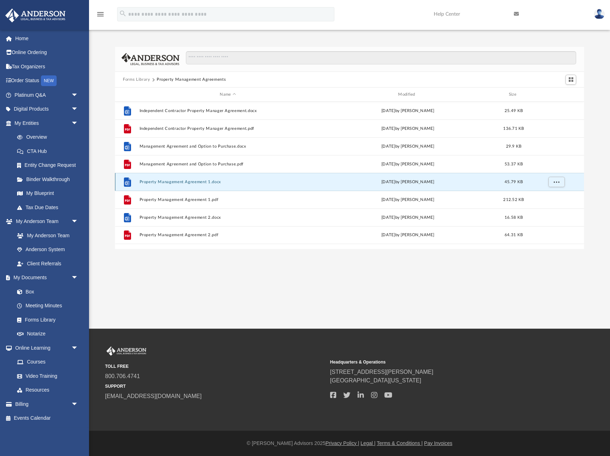
click at [167, 182] on button "Property Management Agreement 1.docx" at bounding box center [228, 182] width 177 height 5
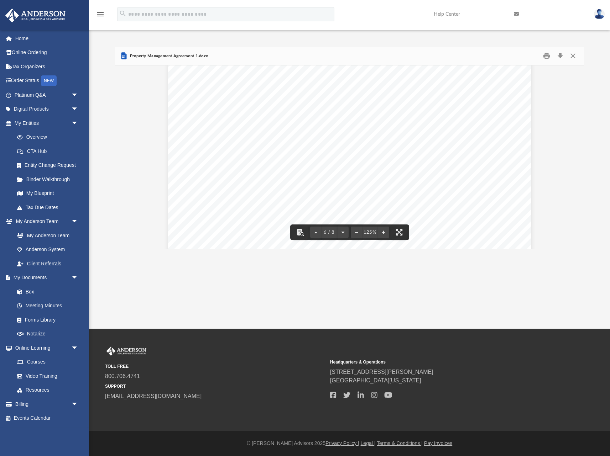
scroll to position [2654, 0]
click at [561, 56] on button "Download" at bounding box center [560, 56] width 13 height 11
click at [573, 55] on button "Close" at bounding box center [572, 56] width 13 height 11
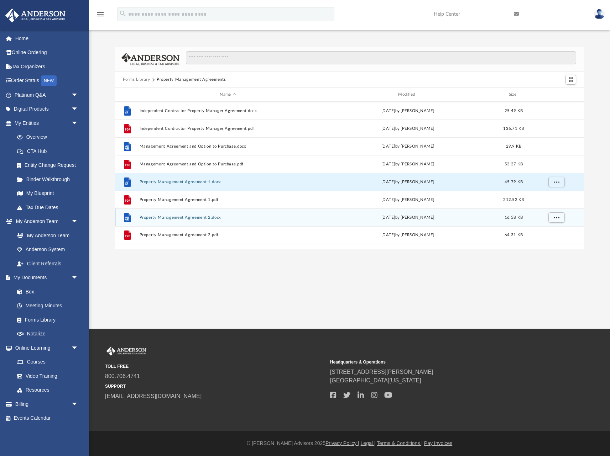
click at [199, 219] on button "Property Management Agreement 2.docx" at bounding box center [228, 217] width 177 height 5
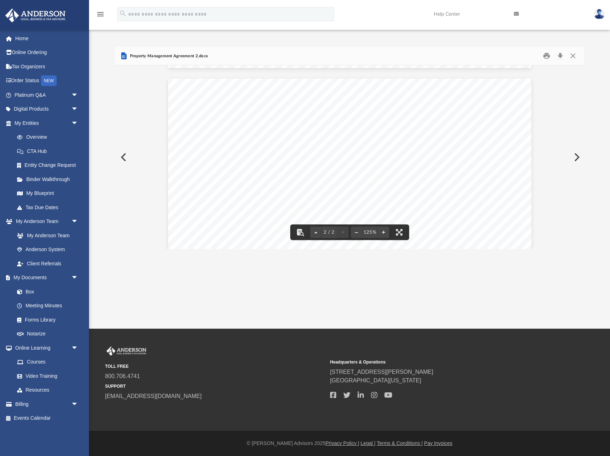
scroll to position [469, 0]
click at [573, 57] on button "Close" at bounding box center [572, 56] width 13 height 11
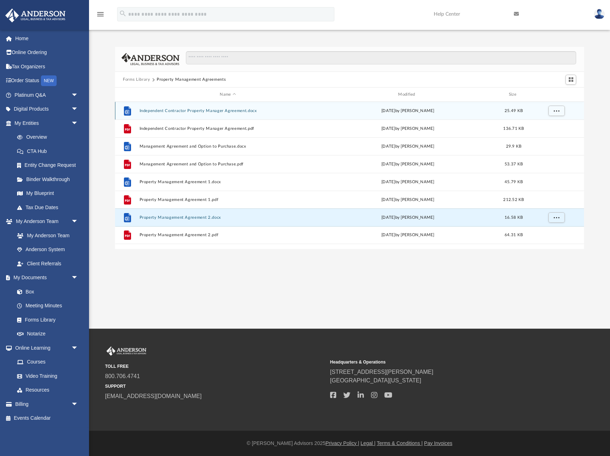
click at [187, 113] on button "Independent Contractor Property Manager Agreement.docx" at bounding box center [228, 111] width 177 height 5
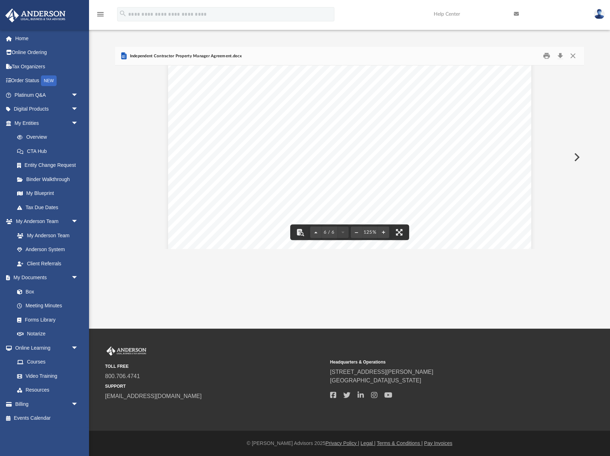
scroll to position [2631, 0]
click at [573, 58] on button "Close" at bounding box center [572, 56] width 13 height 11
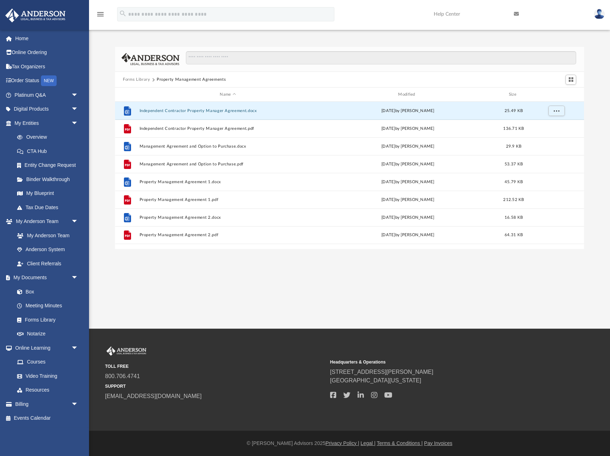
click at [142, 82] on button "Forms Library" at bounding box center [136, 80] width 27 height 6
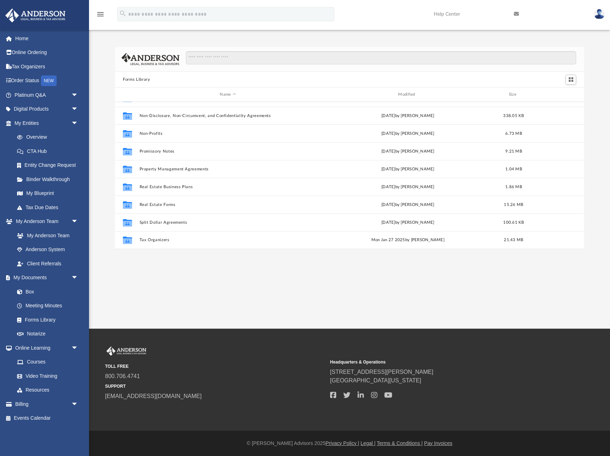
scroll to position [387, 0]
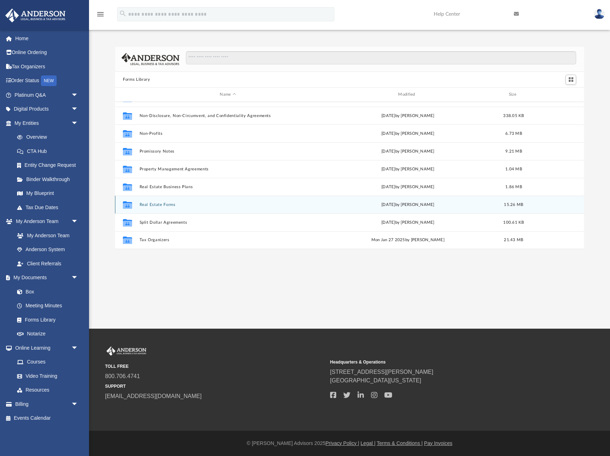
click at [163, 201] on div "Collaborated Folder Real Estate Forms Mon Sep 11 2023 by Mary Acree 15.26 MB" at bounding box center [349, 205] width 469 height 18
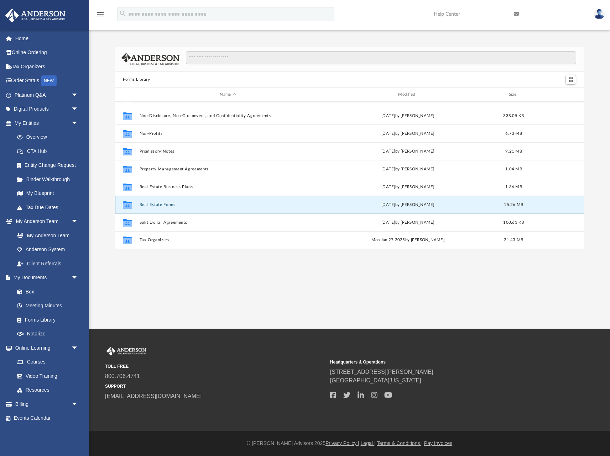
click at [159, 203] on button "Real Estate Forms" at bounding box center [228, 205] width 177 height 5
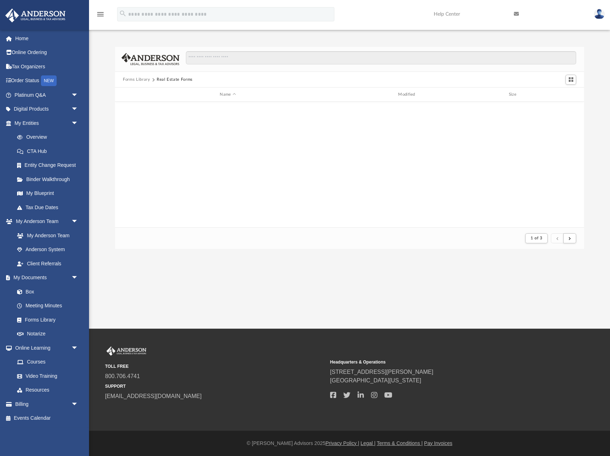
scroll to position [0, 0]
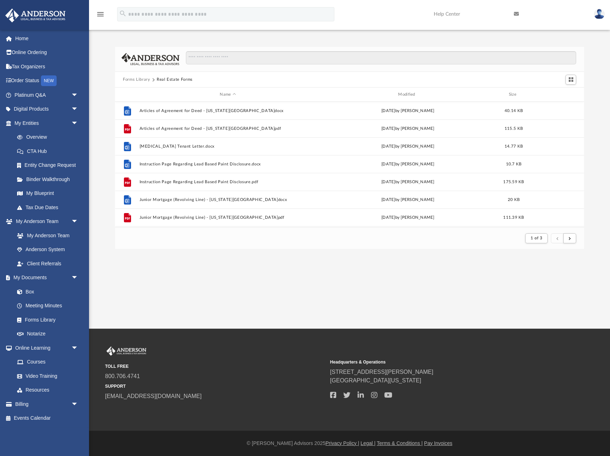
click at [139, 82] on button "Forms Library" at bounding box center [136, 80] width 27 height 6
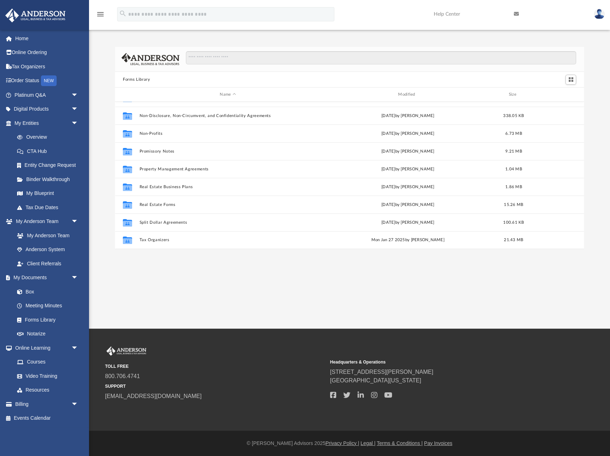
scroll to position [387, 0]
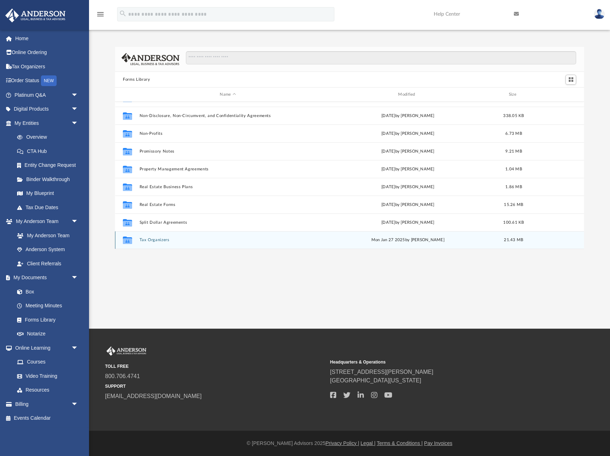
click at [147, 241] on button "Tax Organizers" at bounding box center [228, 240] width 177 height 5
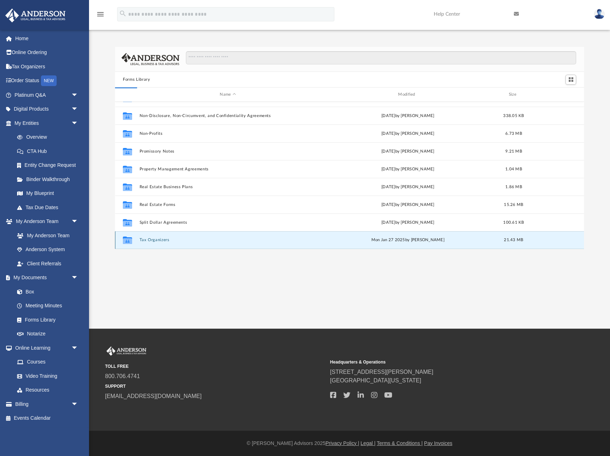
scroll to position [0, 0]
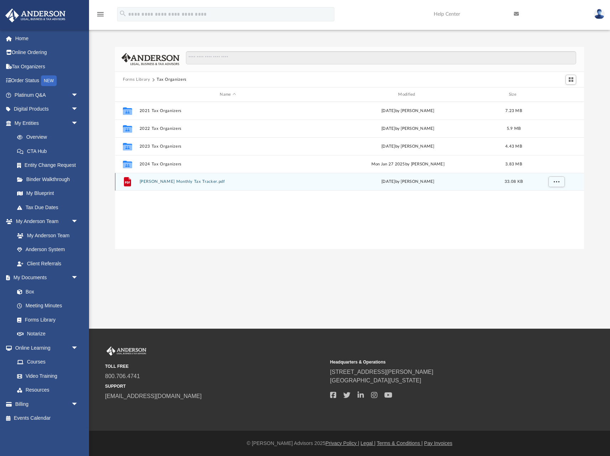
click at [164, 183] on button "Anderson Monthly Tax Tracker.pdf" at bounding box center [228, 181] width 177 height 5
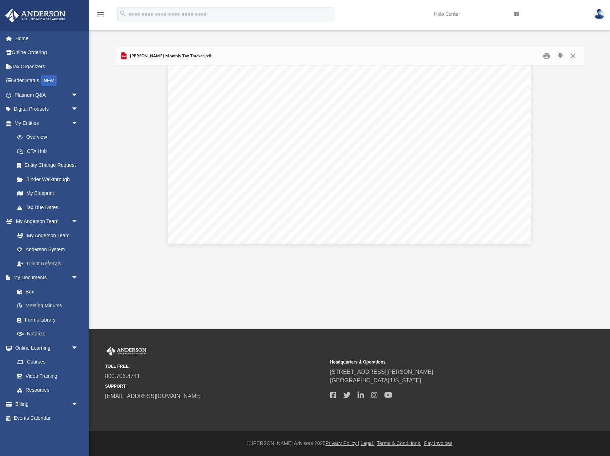
scroll to position [297, 0]
click at [571, 58] on button "Close" at bounding box center [572, 56] width 13 height 11
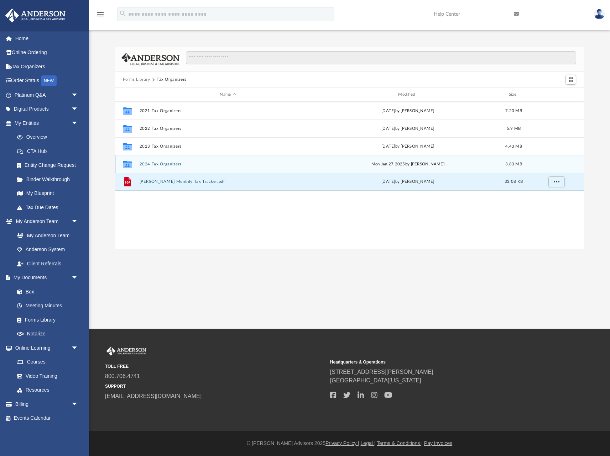
click at [153, 165] on button "2024 Tax Organizers" at bounding box center [228, 164] width 177 height 5
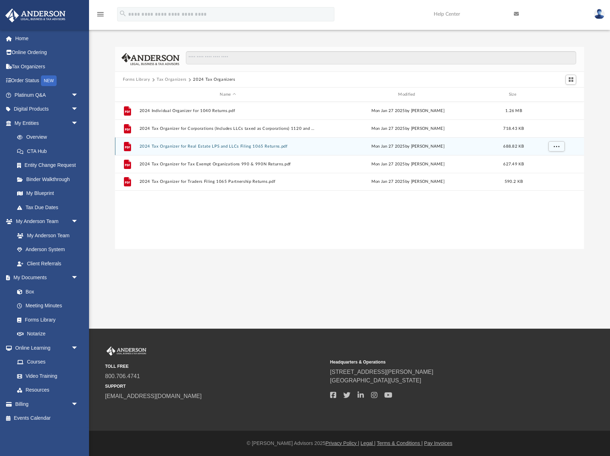
click at [192, 147] on button "2024 Tax Organizer for Real Estate LPS and LLCs Filing 1065 Returns.pdf" at bounding box center [228, 146] width 177 height 5
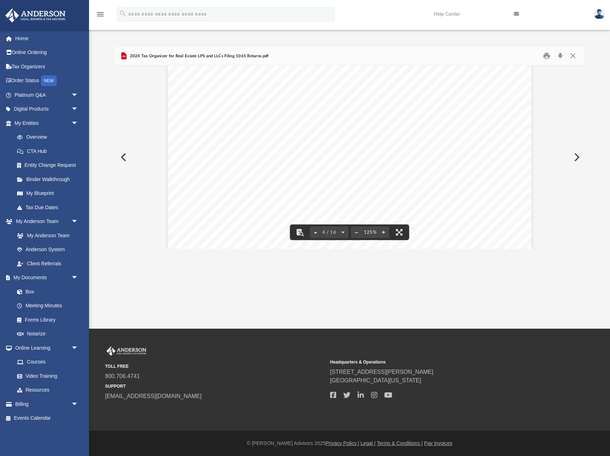
scroll to position [1594, 0]
click at [574, 59] on button "Close" at bounding box center [572, 56] width 13 height 11
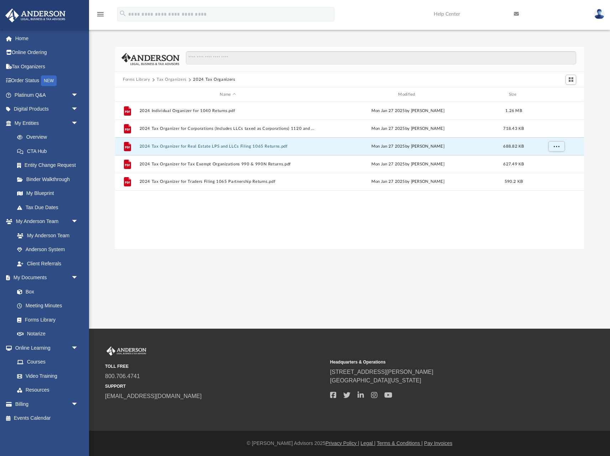
click at [141, 81] on button "Forms Library" at bounding box center [136, 80] width 27 height 6
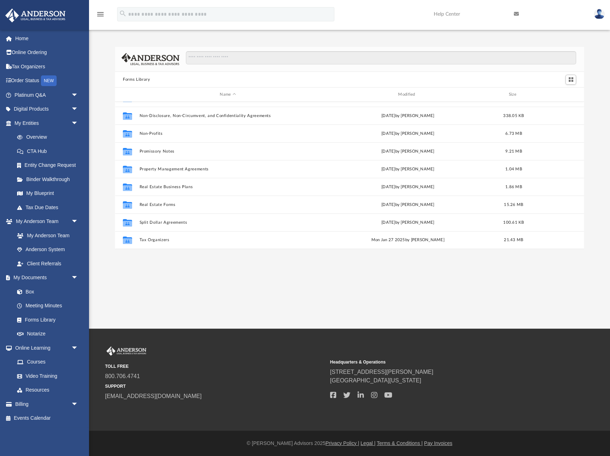
scroll to position [387, 0]
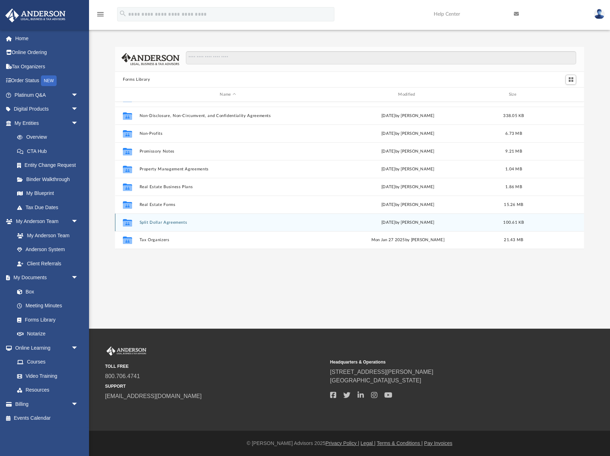
click at [151, 222] on button "Split Dollar Agreements" at bounding box center [228, 222] width 177 height 5
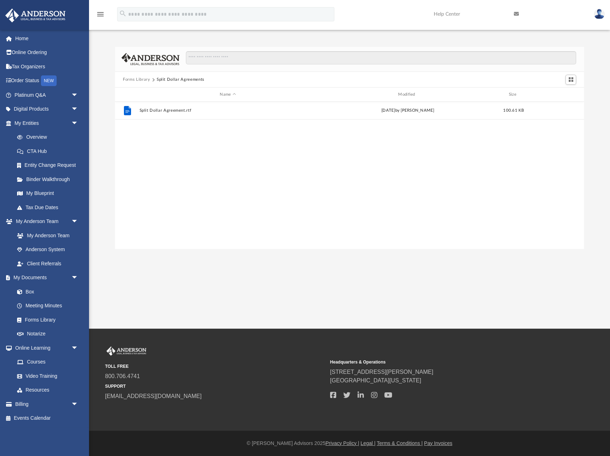
scroll to position [0, 0]
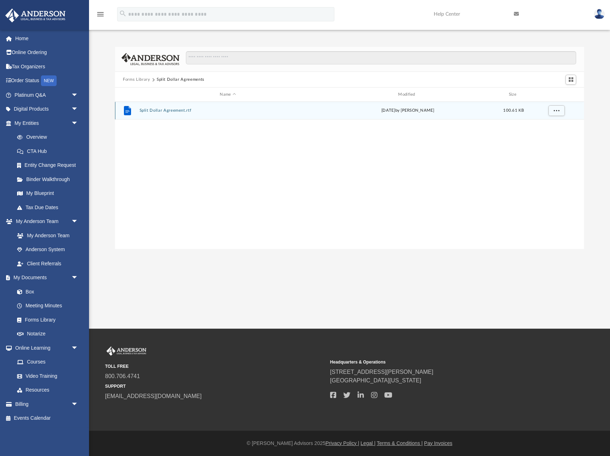
click at [167, 110] on button "Split Dollar Agreement.rtf" at bounding box center [228, 110] width 177 height 5
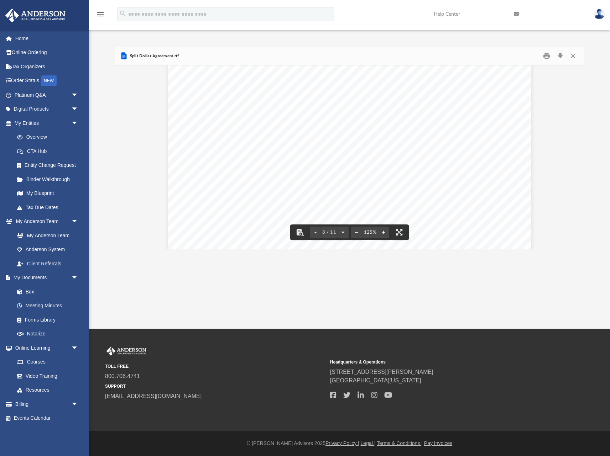
scroll to position [3532, 0]
click at [574, 57] on button "Close" at bounding box center [572, 56] width 13 height 11
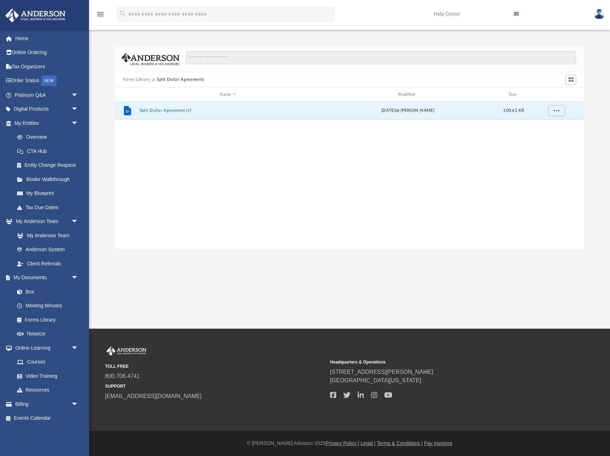
click at [142, 79] on button "Forms Library" at bounding box center [136, 80] width 27 height 6
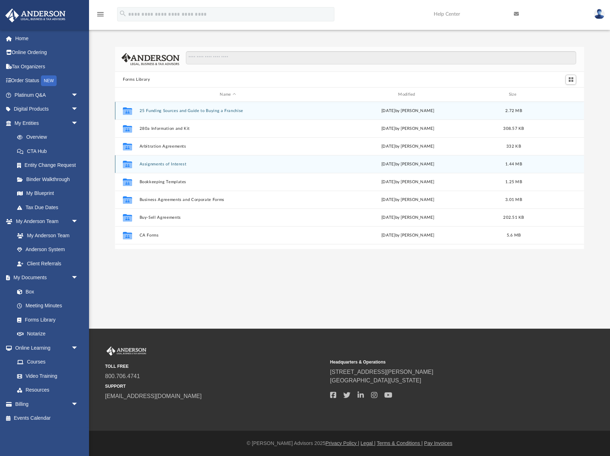
scroll to position [0, 0]
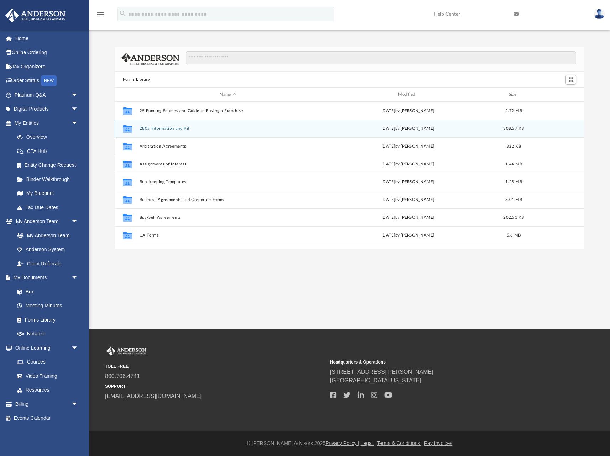
click at [167, 131] on div "Collaborated Folder 280a Information and Kit Wed Nov 13 2024 by Mary Acree 308.…" at bounding box center [349, 129] width 469 height 18
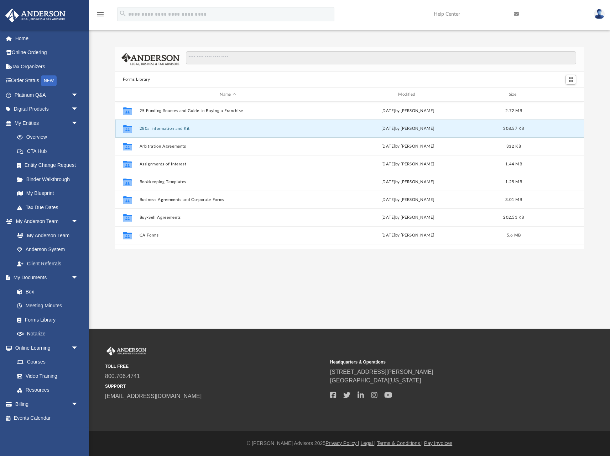
click at [169, 129] on button "280a Information and Kit" at bounding box center [228, 128] width 177 height 5
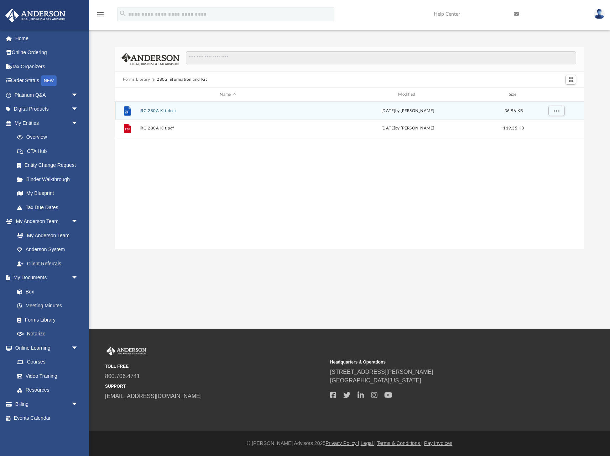
click at [147, 112] on button "IRC 280A Kit.docx" at bounding box center [228, 111] width 177 height 5
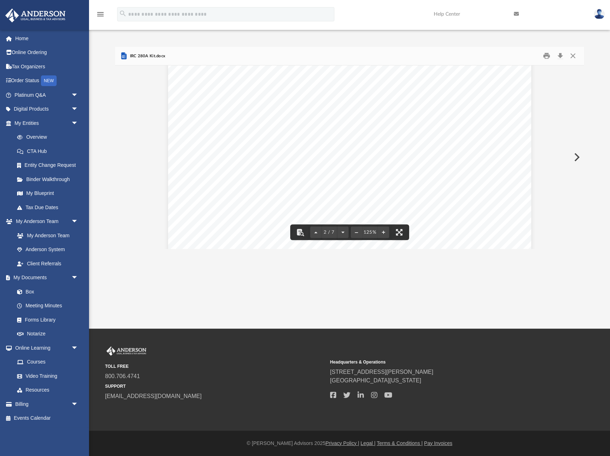
scroll to position [597, 0]
click at [560, 56] on button "Download" at bounding box center [560, 56] width 13 height 11
click at [442, 98] on div "AGREEMENT TO RENT RESIDENCE TO A CORPORATION 1. PARTIES: The parties to this re…" at bounding box center [349, 9] width 363 height 470
